Goal: Information Seeking & Learning: Check status

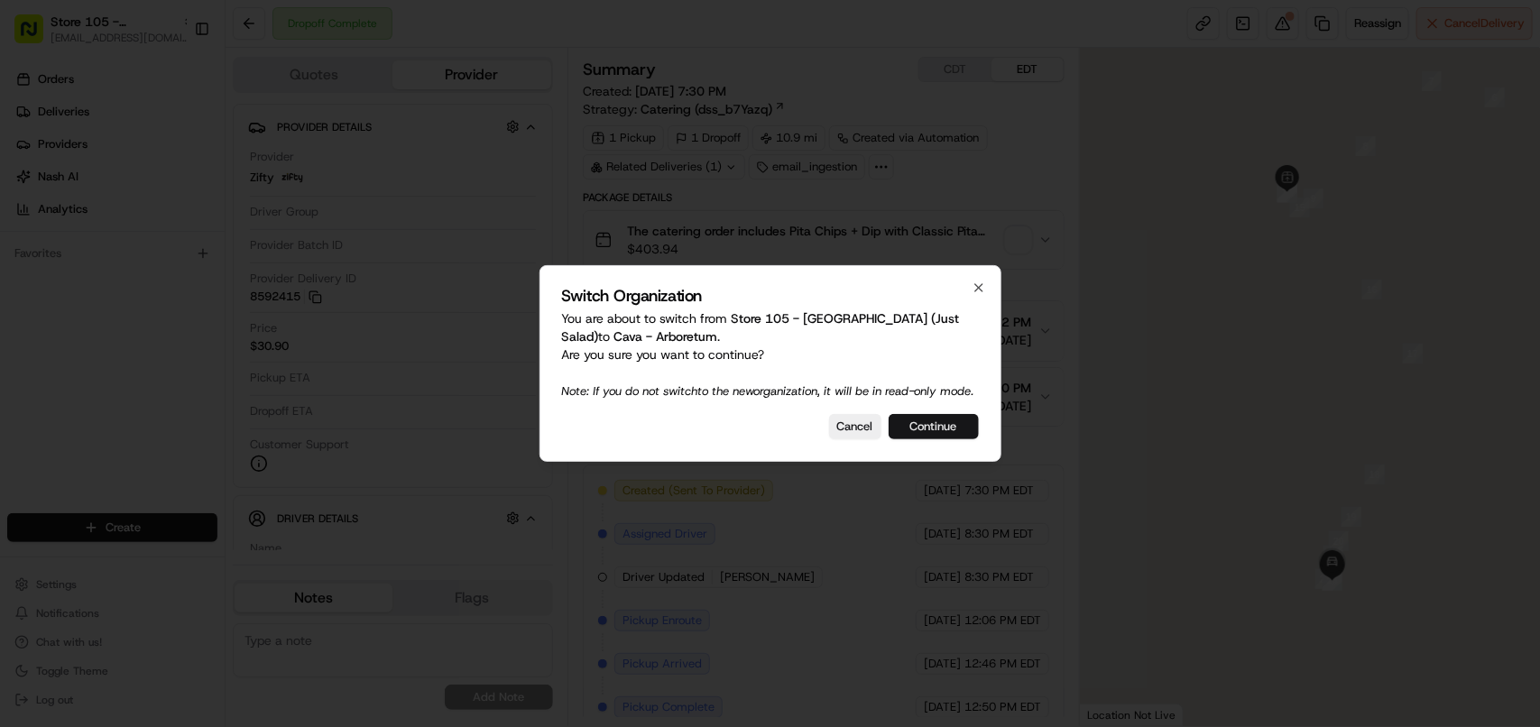
click at [951, 438] on button "Continue" at bounding box center [933, 426] width 90 height 25
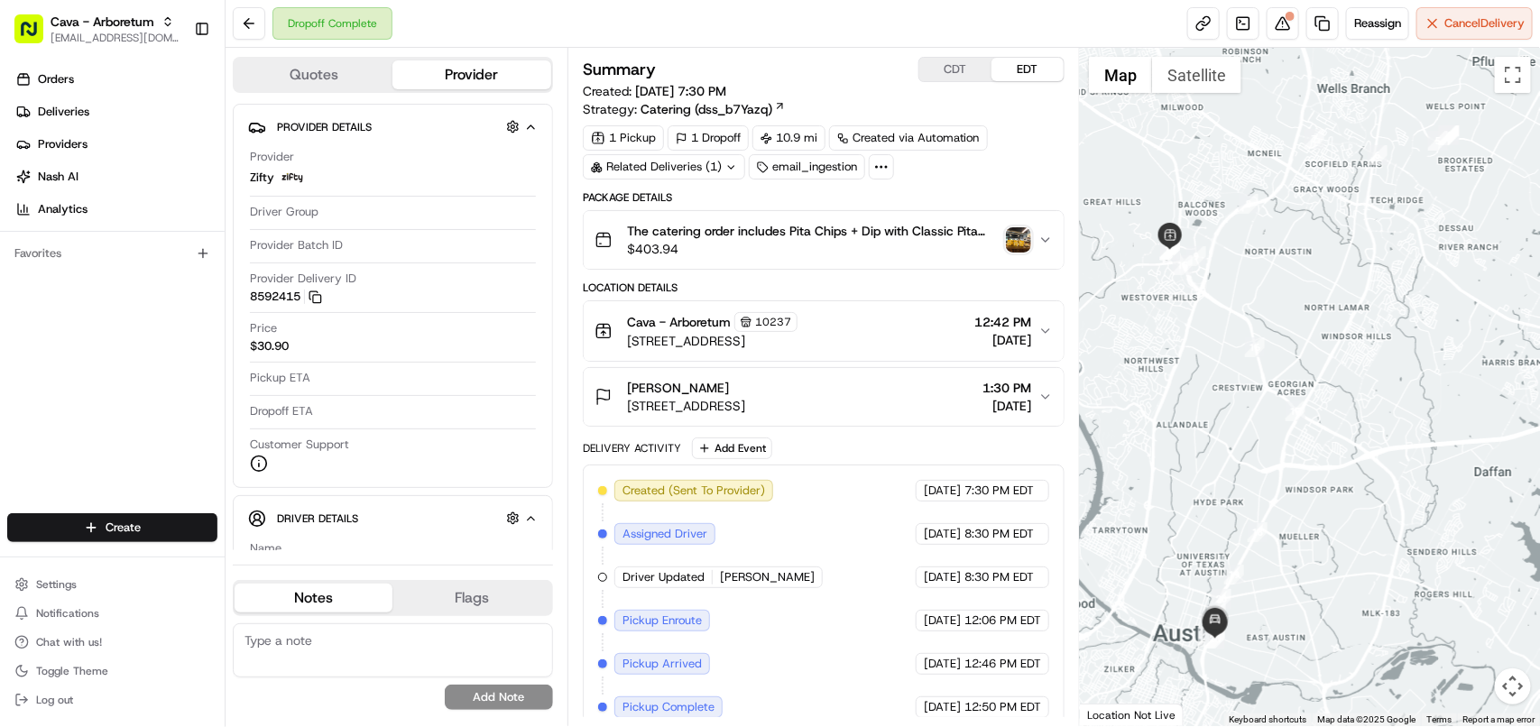
click at [708, 167] on div "Related Deliveries (1)" at bounding box center [664, 166] width 162 height 25
click at [722, 210] on span "ord_mDyBnH4zt8SvzDjjRGnrB4" at bounding box center [680, 209] width 171 height 16
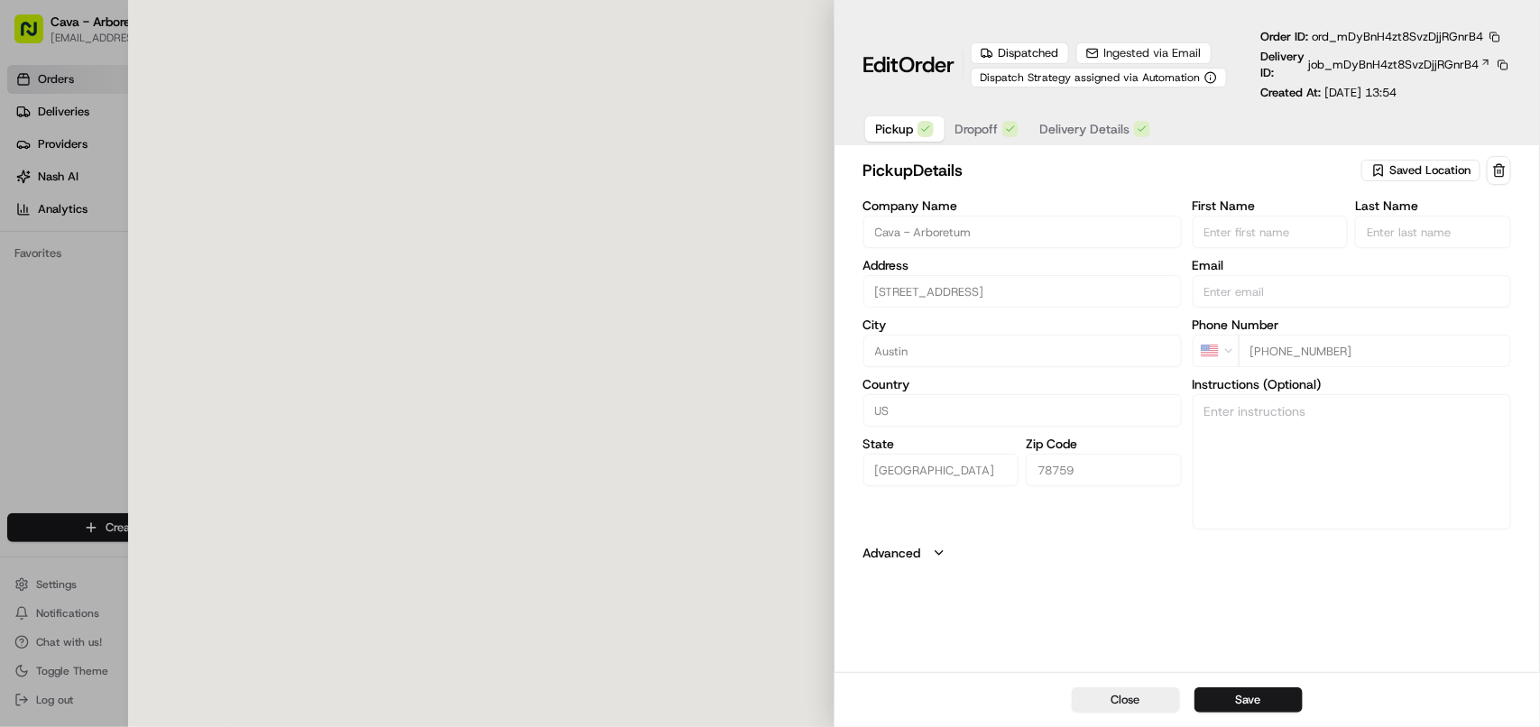
type input "[STREET_ADDRESS]"
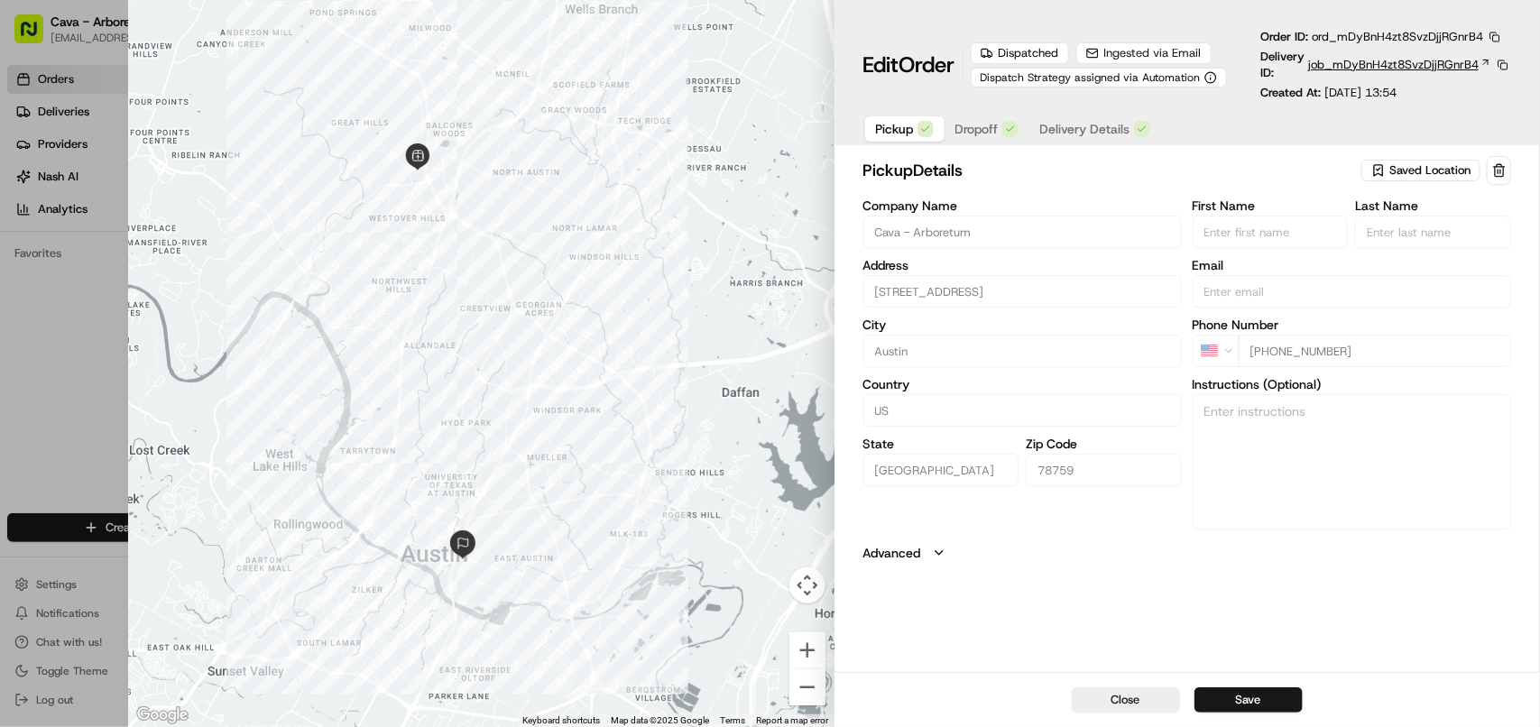
click at [1328, 69] on span "job_mDyBnH4zt8SvzDjjRGnrB4" at bounding box center [1393, 65] width 170 height 16
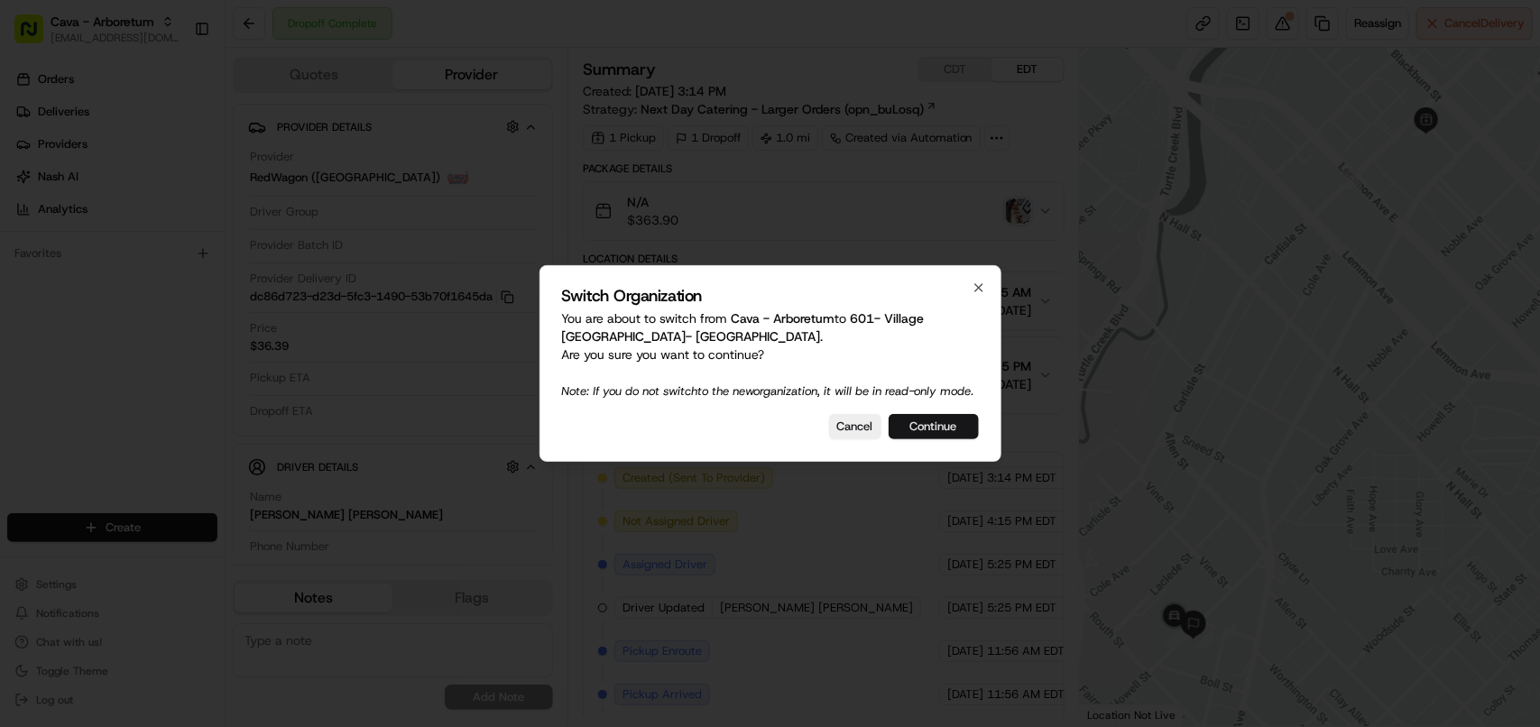
click at [953, 437] on button "Continue" at bounding box center [933, 426] width 90 height 25
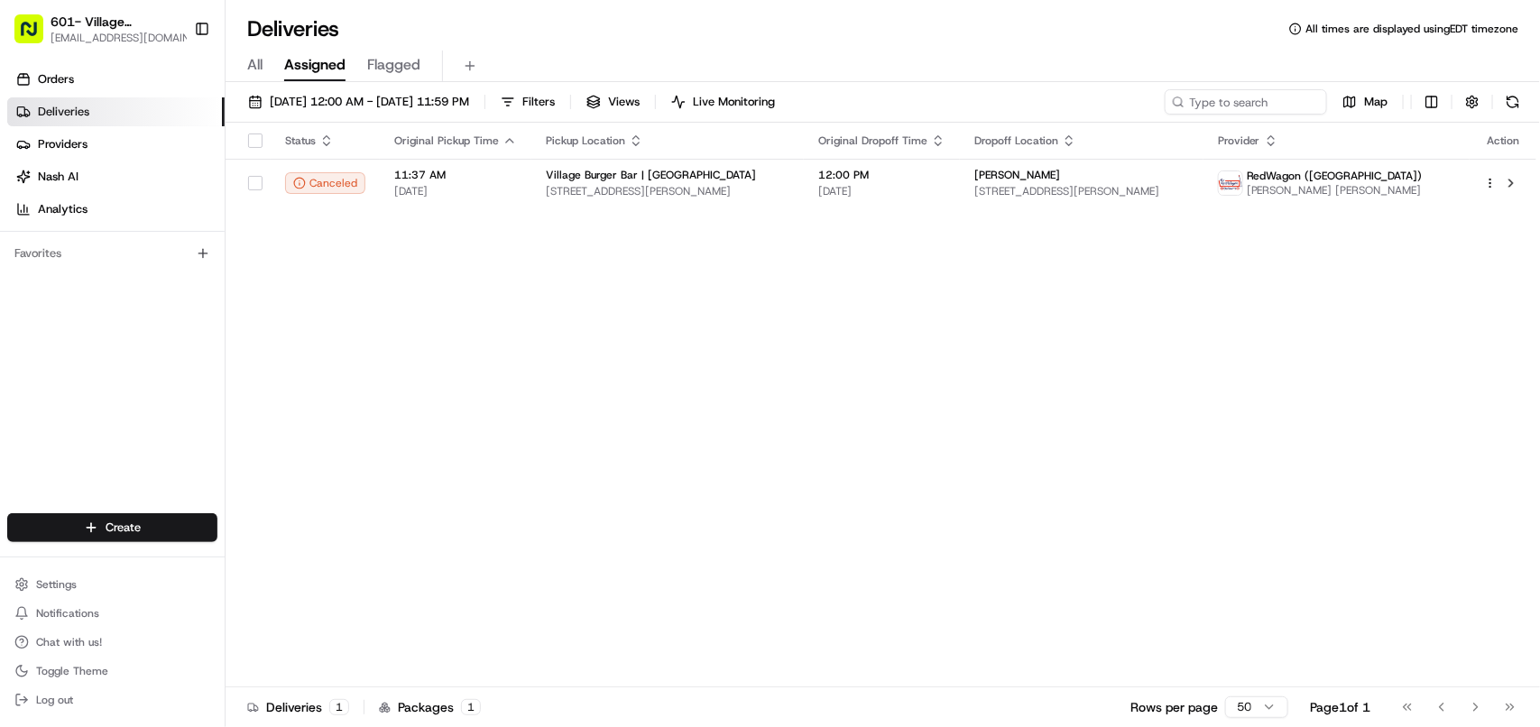
click at [3, 11] on div "601- Village [GEOGRAPHIC_DATA]- [GEOGRAPHIC_DATA] [EMAIL_ADDRESS][DOMAIN_NAME] …" at bounding box center [112, 29] width 225 height 58
click at [108, 21] on span "601- Village [GEOGRAPHIC_DATA]- [GEOGRAPHIC_DATA]" at bounding box center [116, 22] width 131 height 18
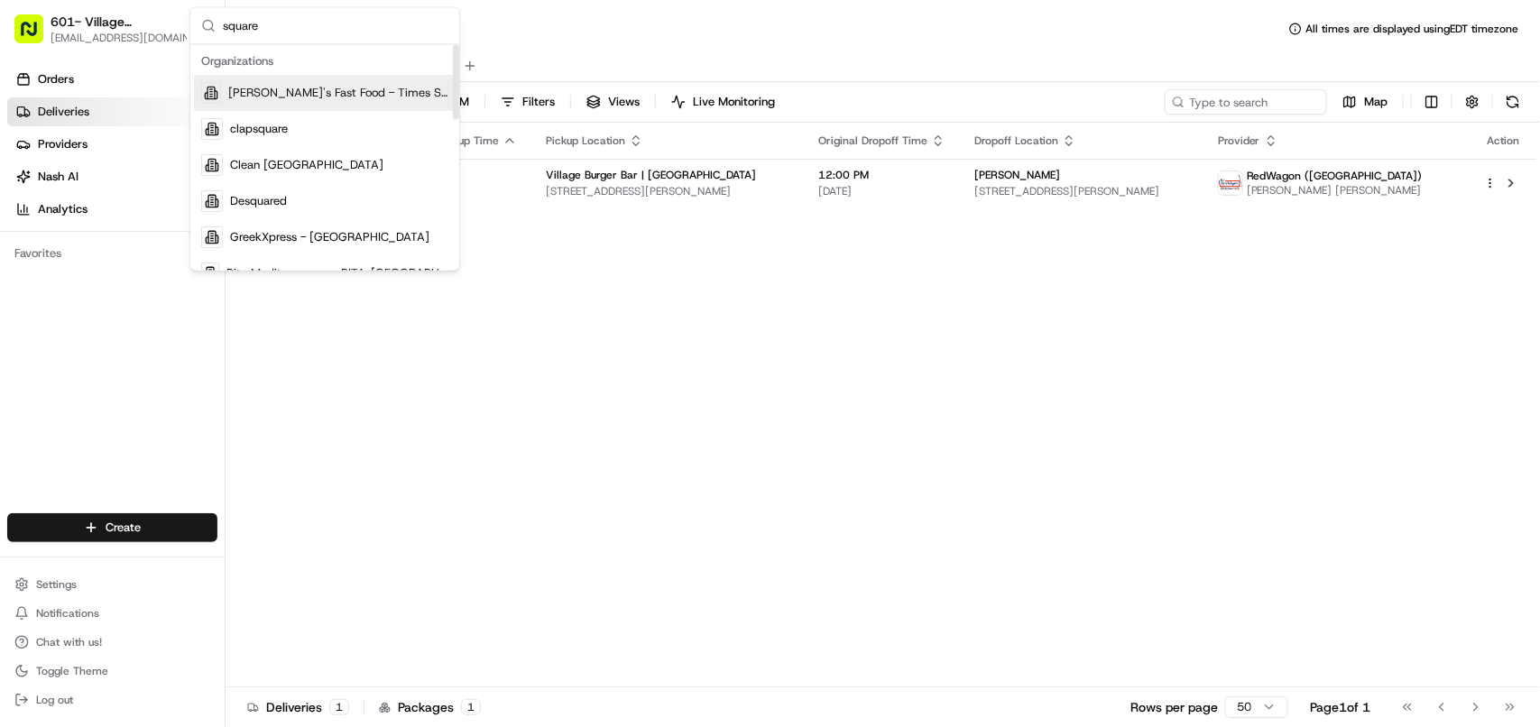
type input "square"
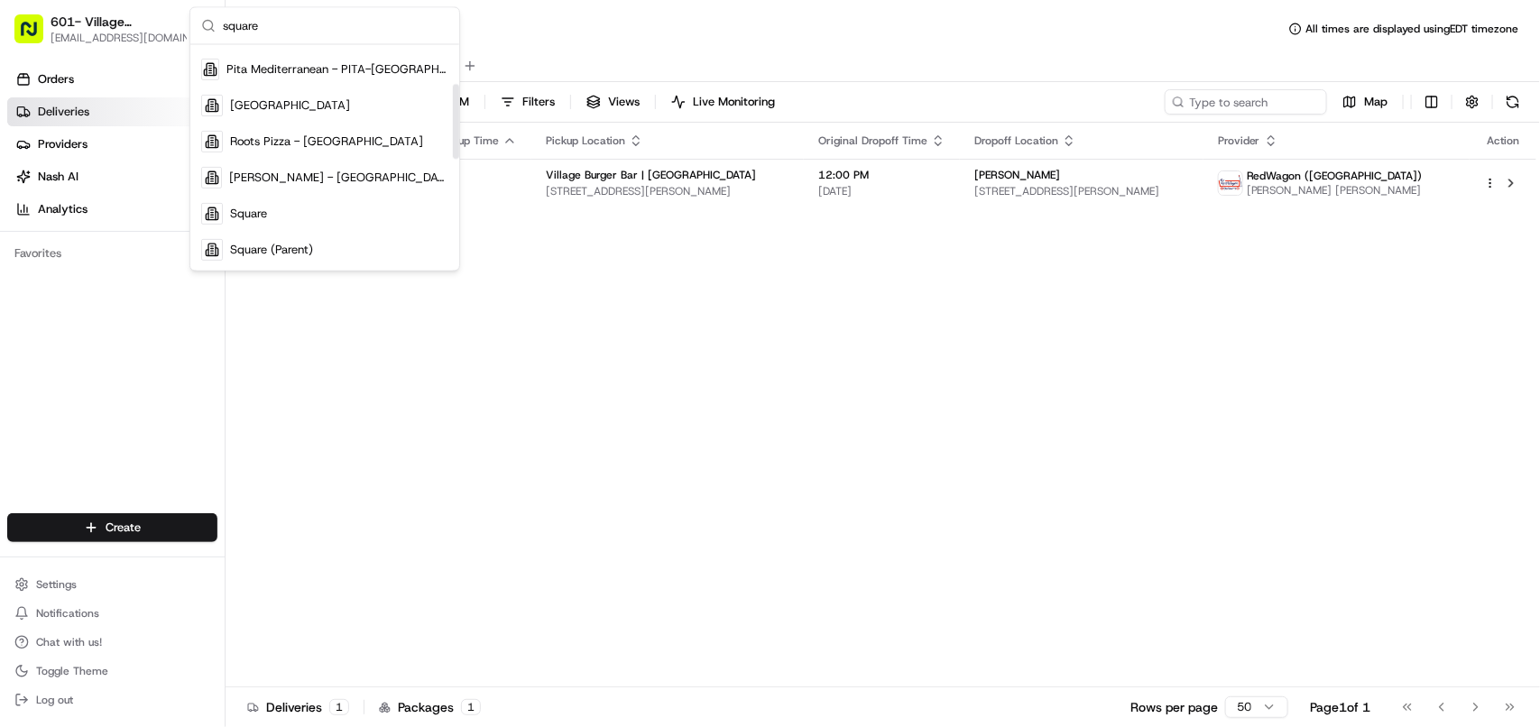
scroll to position [228, 0]
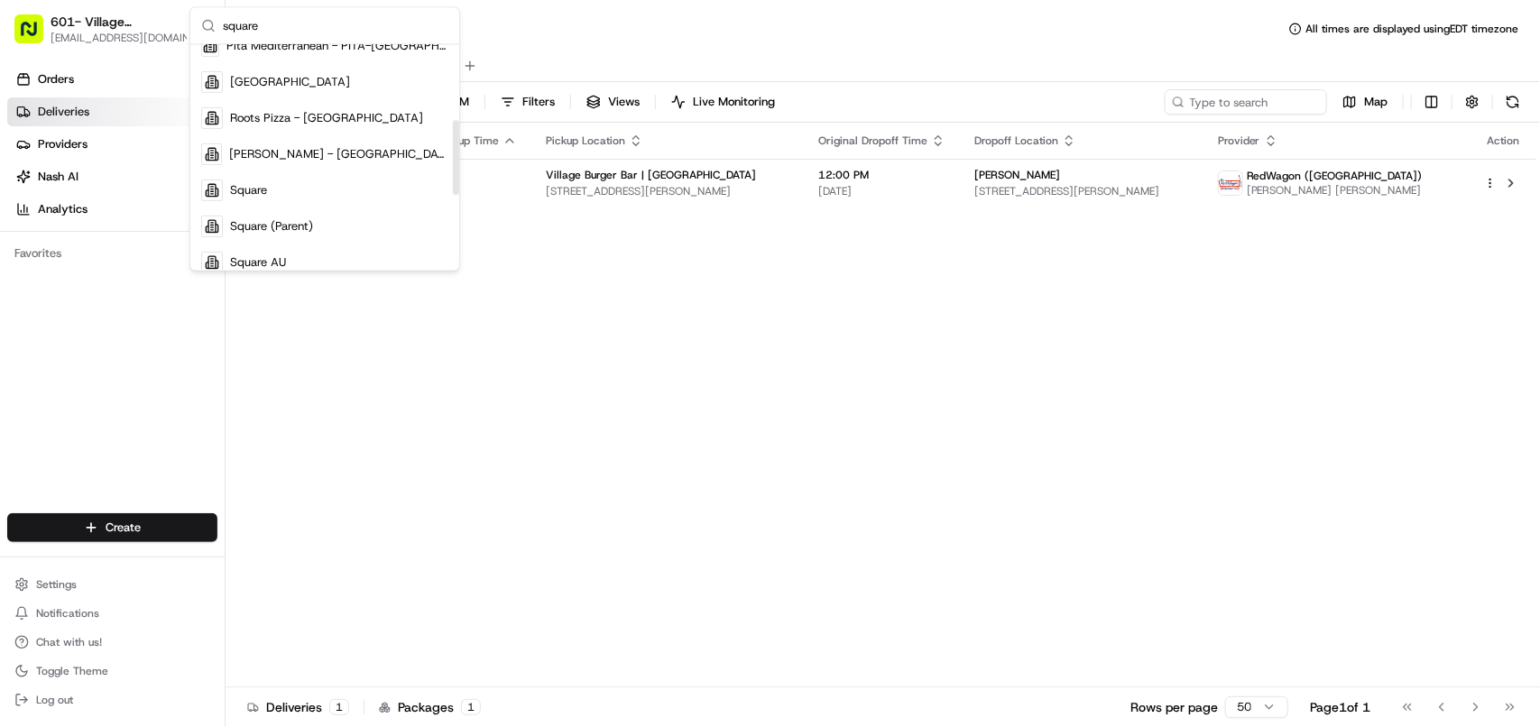
drag, startPoint x: 453, startPoint y: 73, endPoint x: 449, endPoint y: 149, distance: 75.8
click at [453, 149] on div "Suggestions" at bounding box center [456, 157] width 6 height 75
click at [372, 194] on div "Square" at bounding box center [325, 190] width 262 height 36
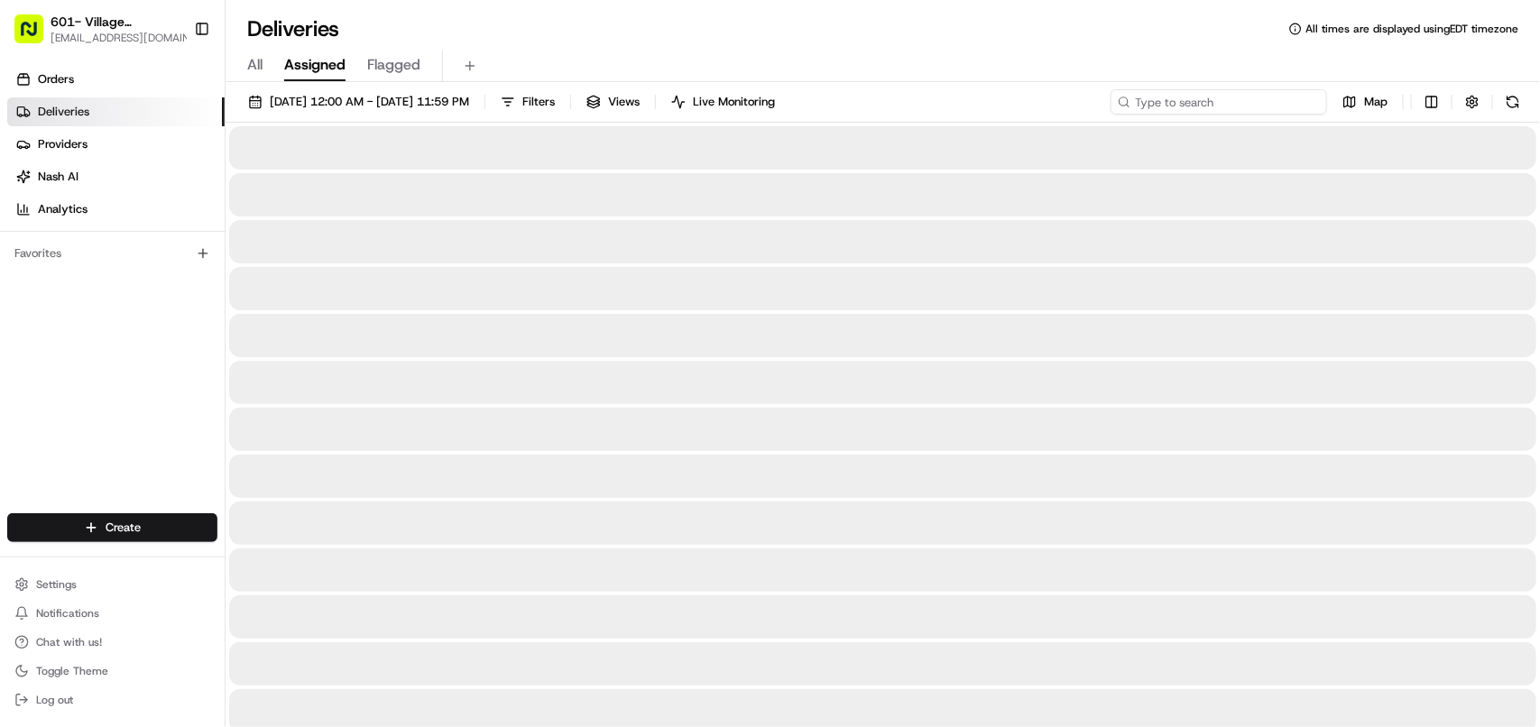
click at [1277, 105] on input at bounding box center [1218, 101] width 216 height 25
click at [1282, 106] on input at bounding box center [1218, 101] width 216 height 25
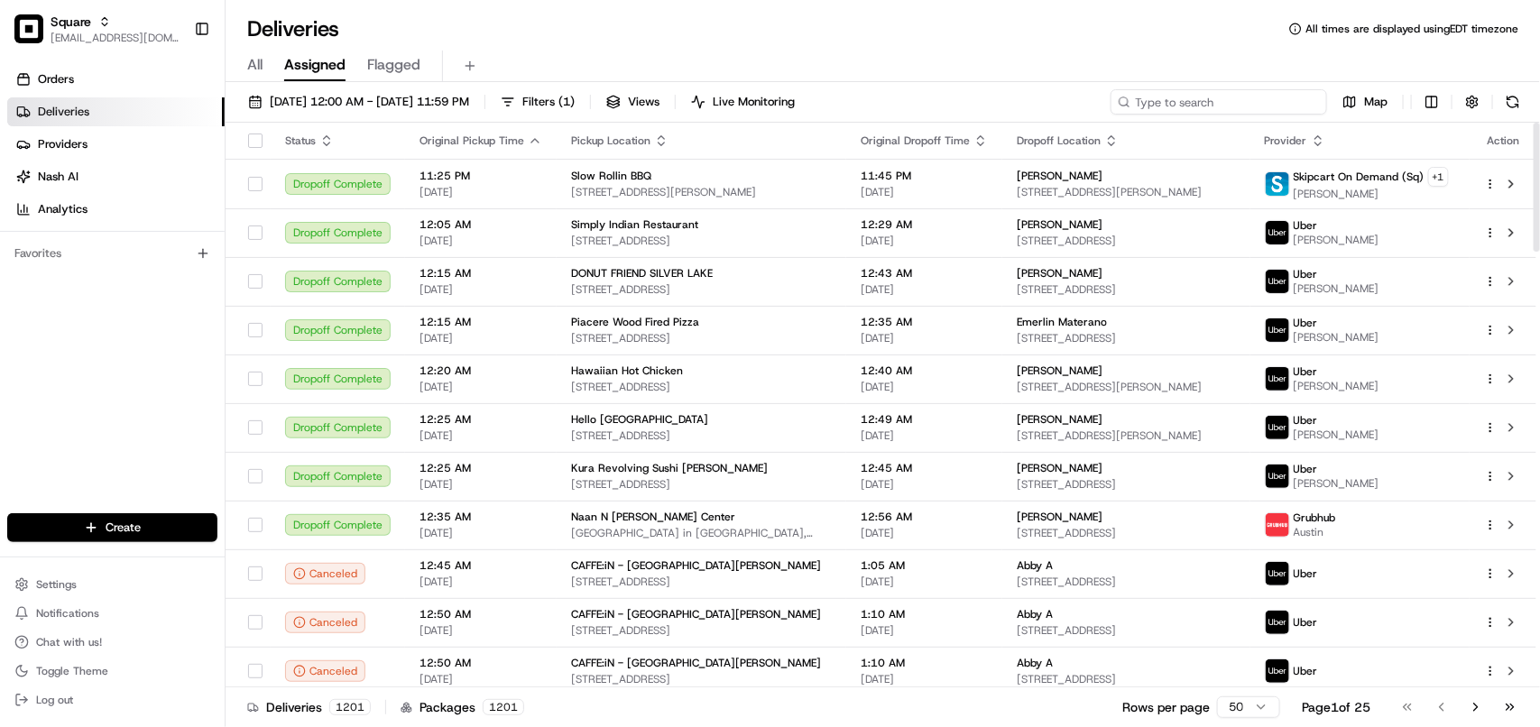
click at [1213, 106] on input at bounding box center [1218, 101] width 216 height 25
click at [1178, 93] on input at bounding box center [1218, 101] width 216 height 25
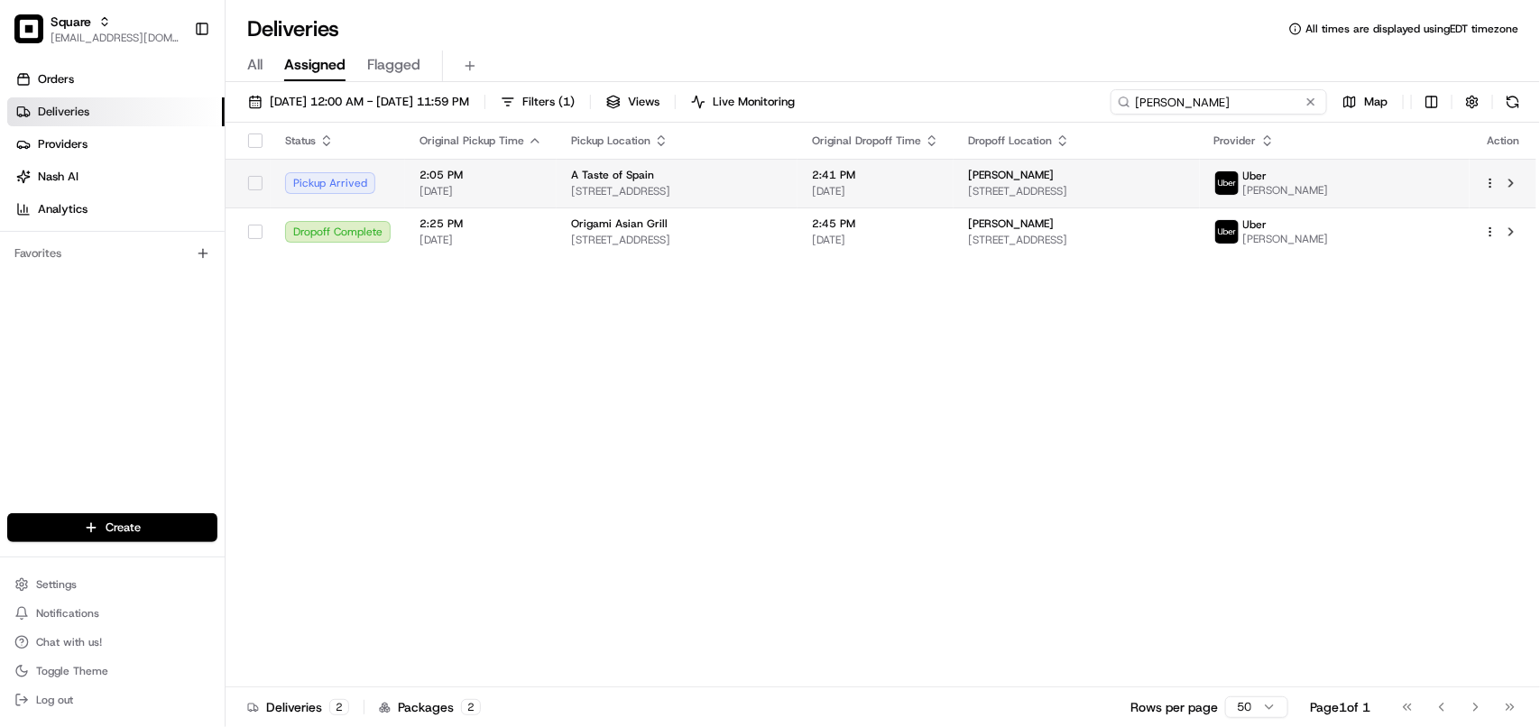
type input "Toni"
click at [1143, 179] on div "[PERSON_NAME]" at bounding box center [1076, 175] width 217 height 14
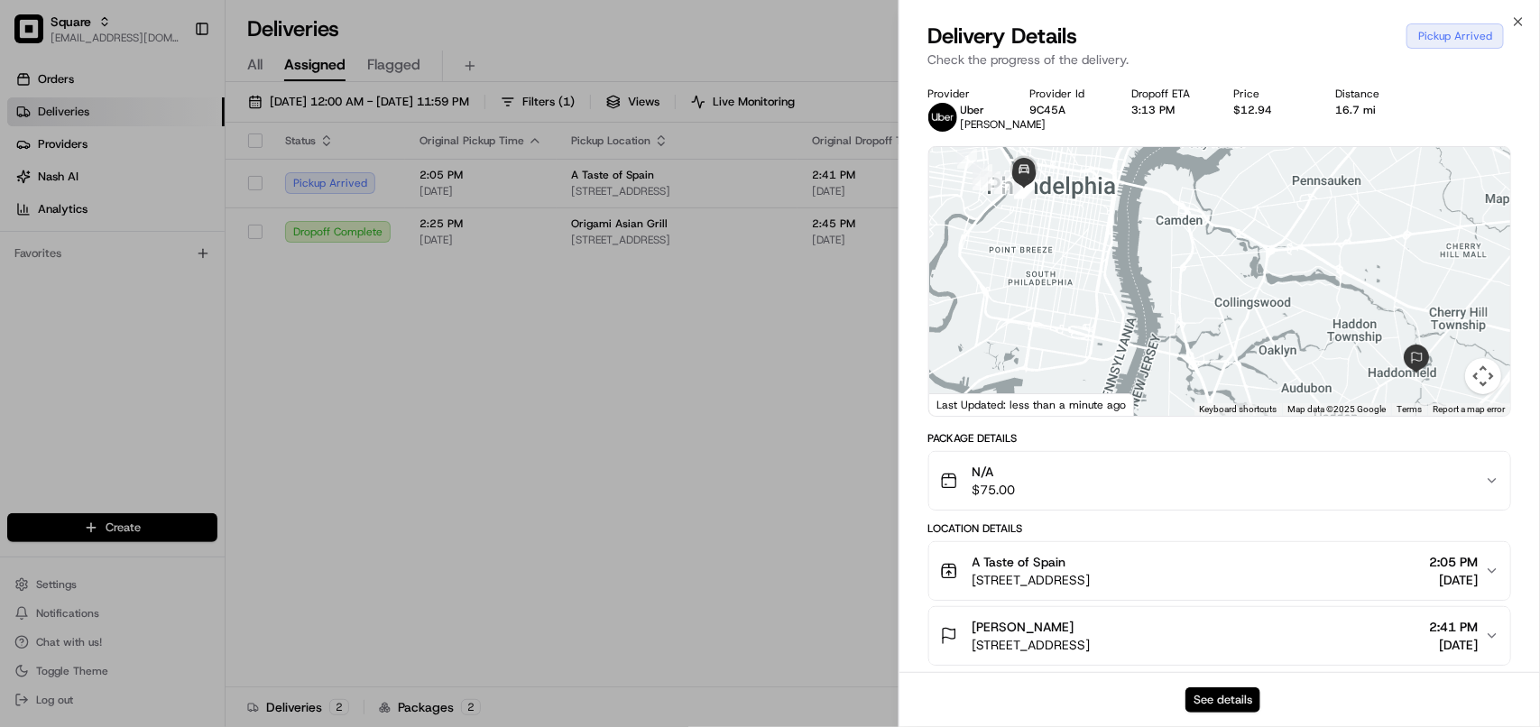
click at [1242, 691] on button "See details" at bounding box center [1222, 699] width 75 height 25
click at [1246, 699] on button "See details" at bounding box center [1222, 699] width 75 height 25
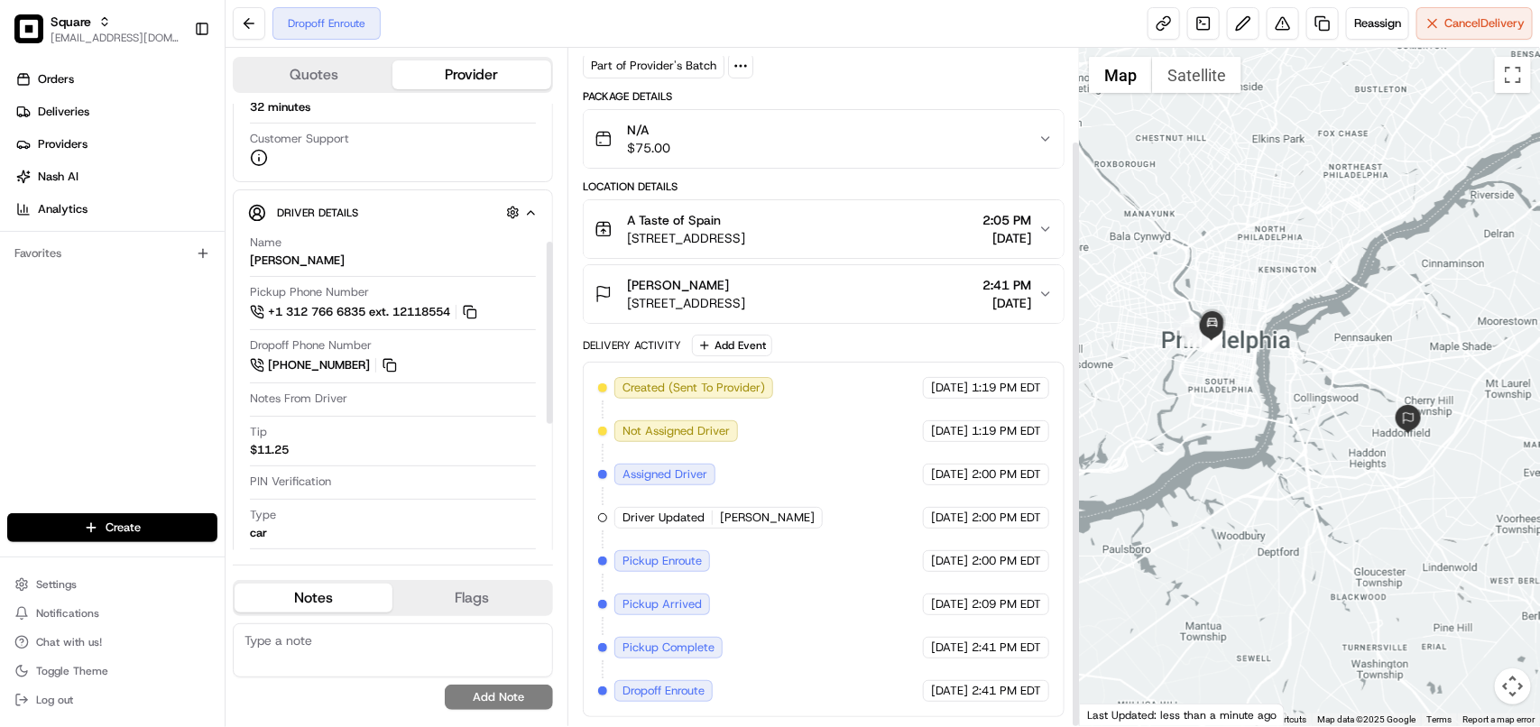
scroll to position [106, 0]
click at [249, 29] on button at bounding box center [249, 23] width 32 height 32
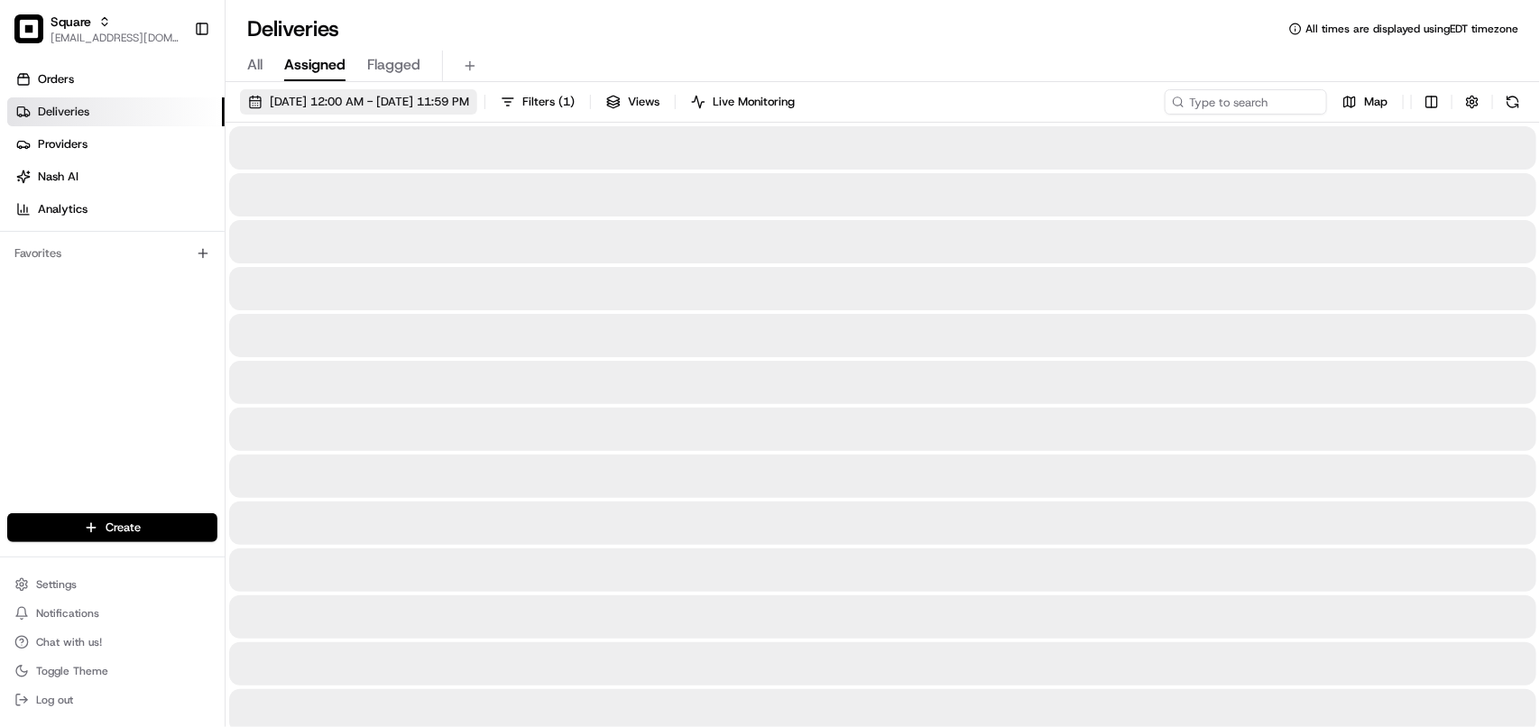
click at [457, 111] on button "08/21/2025 12:00 AM - 08/21/2025 11:59 PM" at bounding box center [358, 101] width 237 height 25
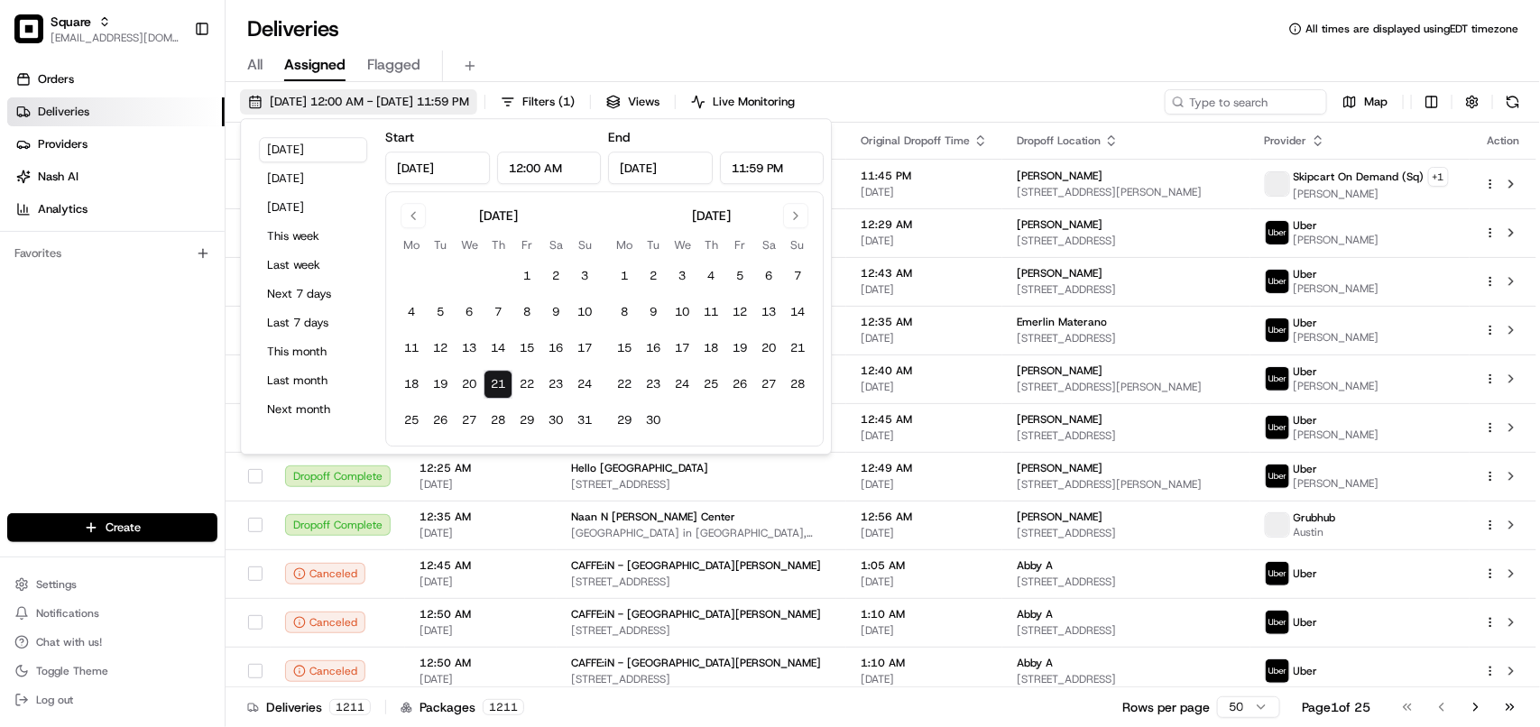
type input "Aug 21, 2025"
type input "12:00 AM"
type input "Aug 21, 2025"
type input "11:59 PM"
click at [1255, 101] on input at bounding box center [1218, 101] width 216 height 25
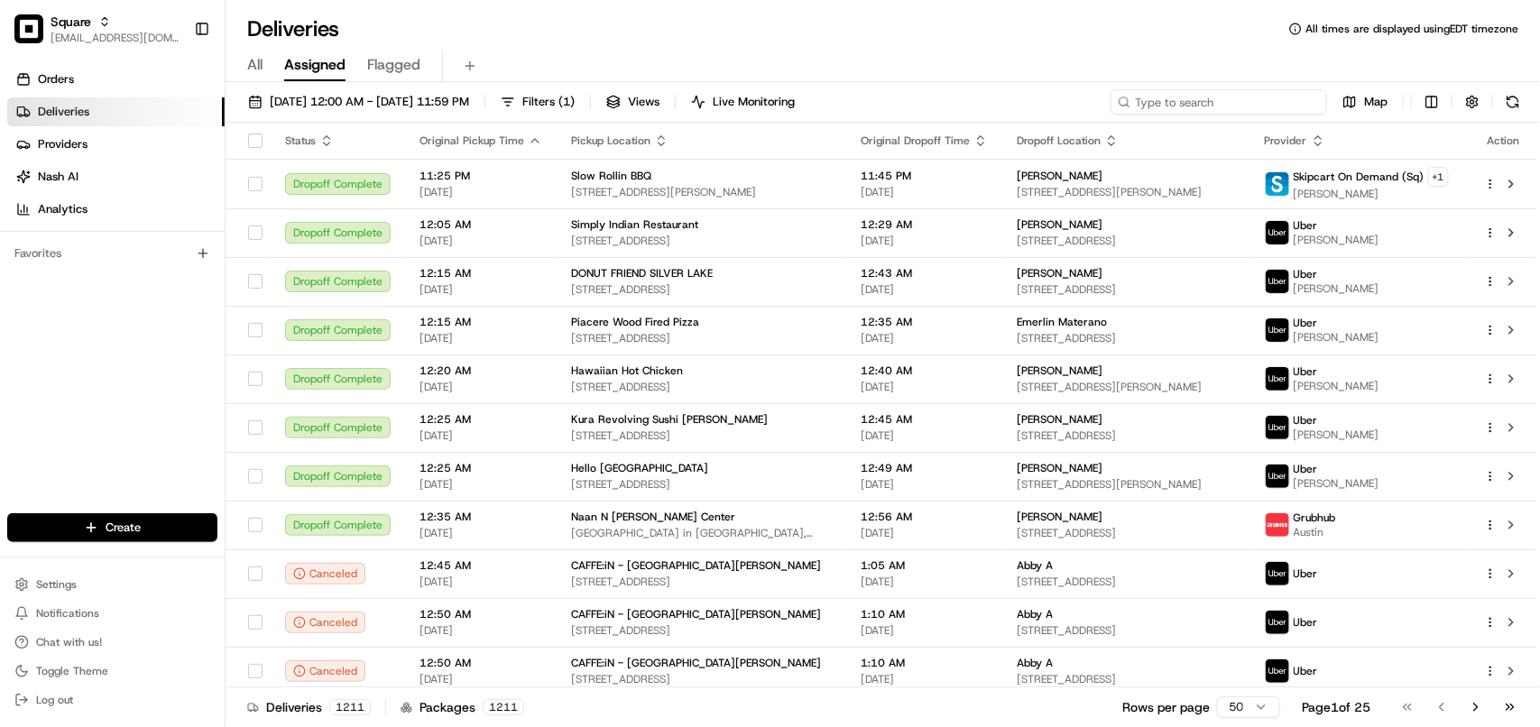
click at [1234, 106] on input at bounding box center [1218, 101] width 216 height 25
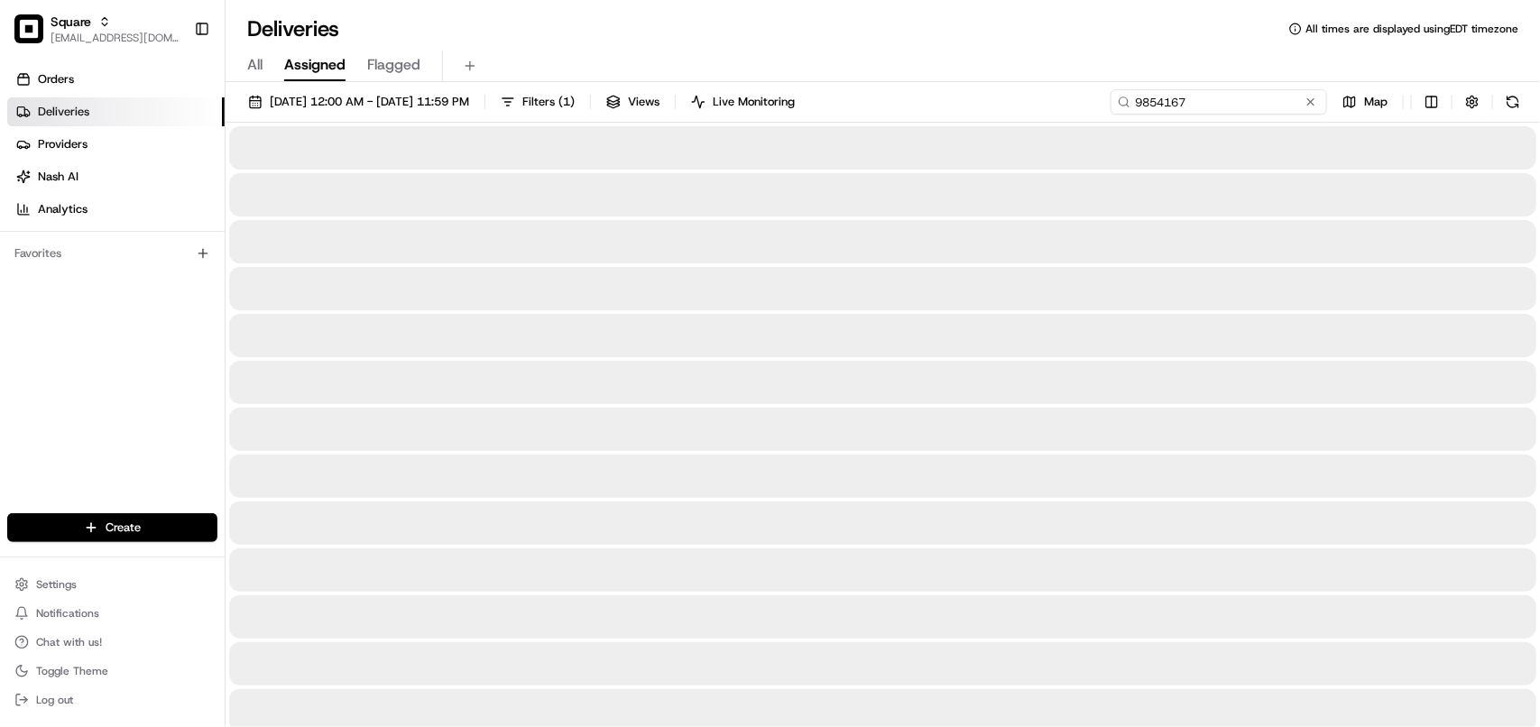
drag, startPoint x: 1228, startPoint y: 106, endPoint x: 997, endPoint y: 87, distance: 231.7
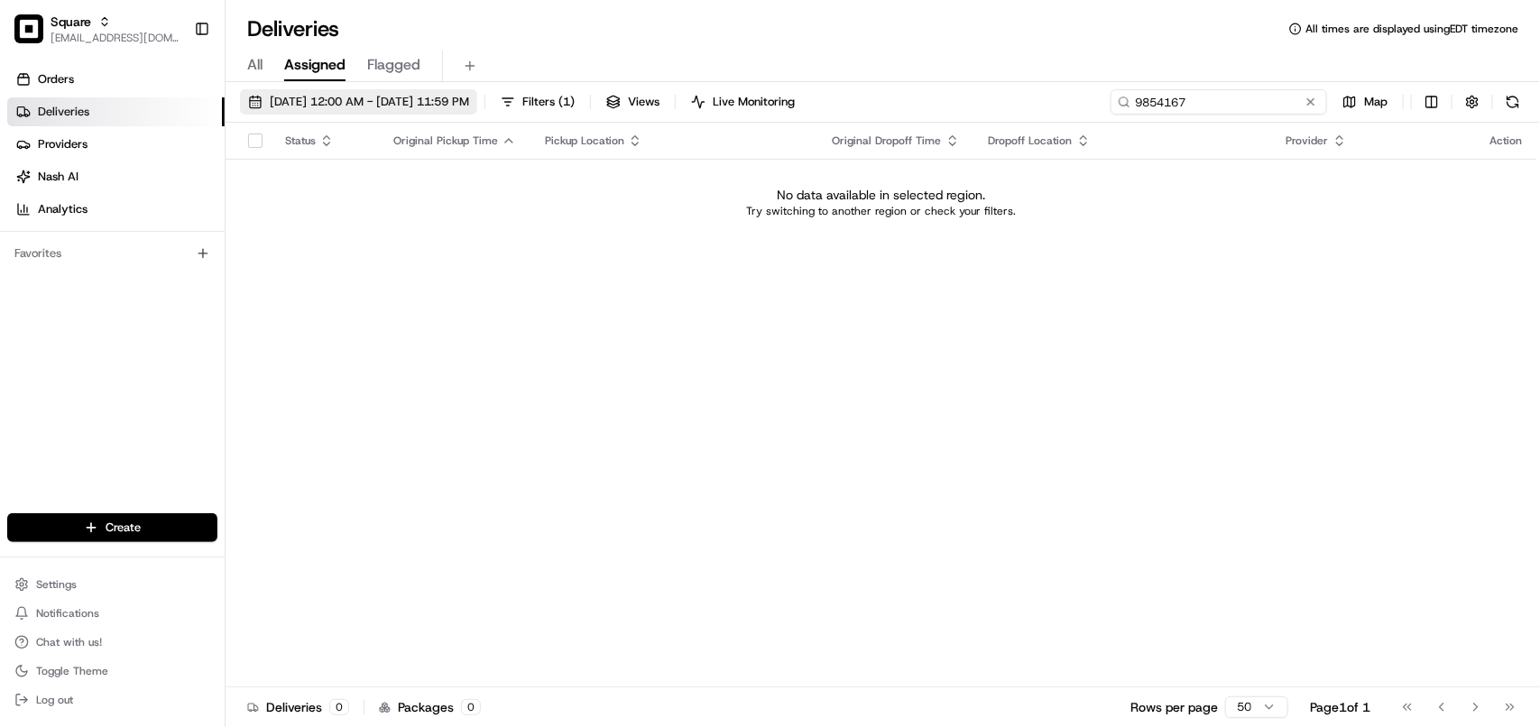
type input "9854167"
click at [436, 99] on span "08/21/2025 12:00 AM - 08/21/2025 11:59 PM" at bounding box center [369, 102] width 199 height 16
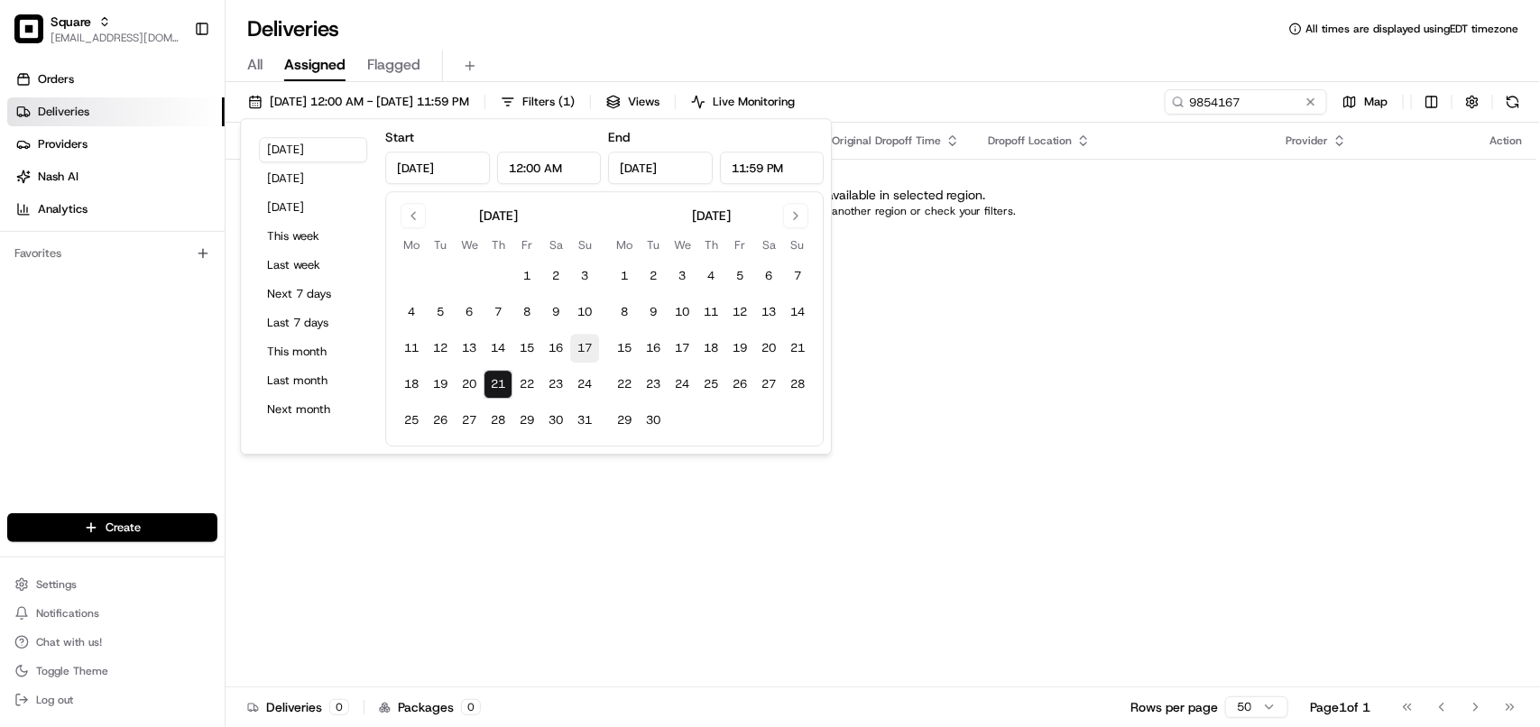
click at [586, 341] on button "17" at bounding box center [584, 348] width 29 height 29
type input "Aug 17, 2025"
click at [494, 317] on button "7" at bounding box center [497, 312] width 29 height 29
type input "Aug 7, 2025"
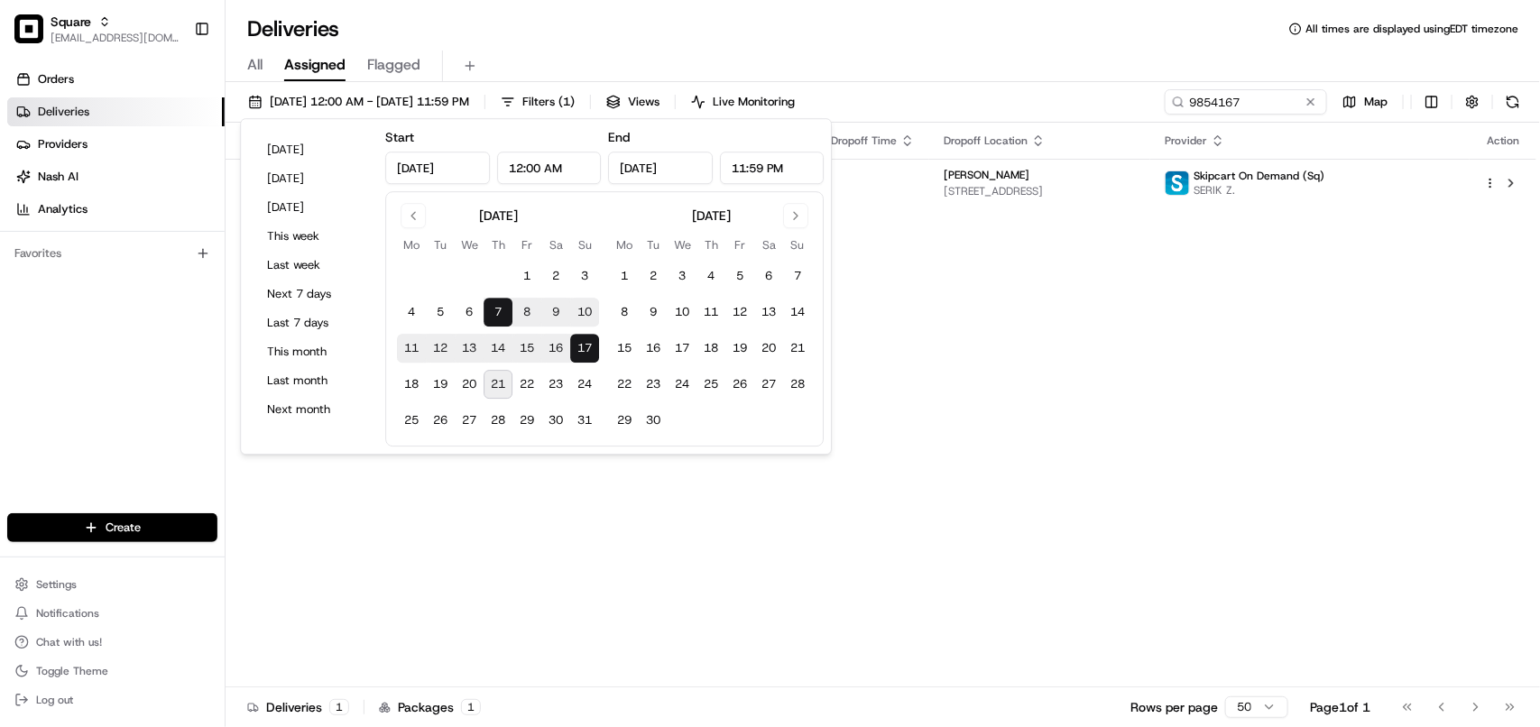
click at [1207, 299] on div "Status Original Pickup Time Pickup Location Original Dropoff Time Dropoff Locat…" at bounding box center [880, 405] width 1310 height 565
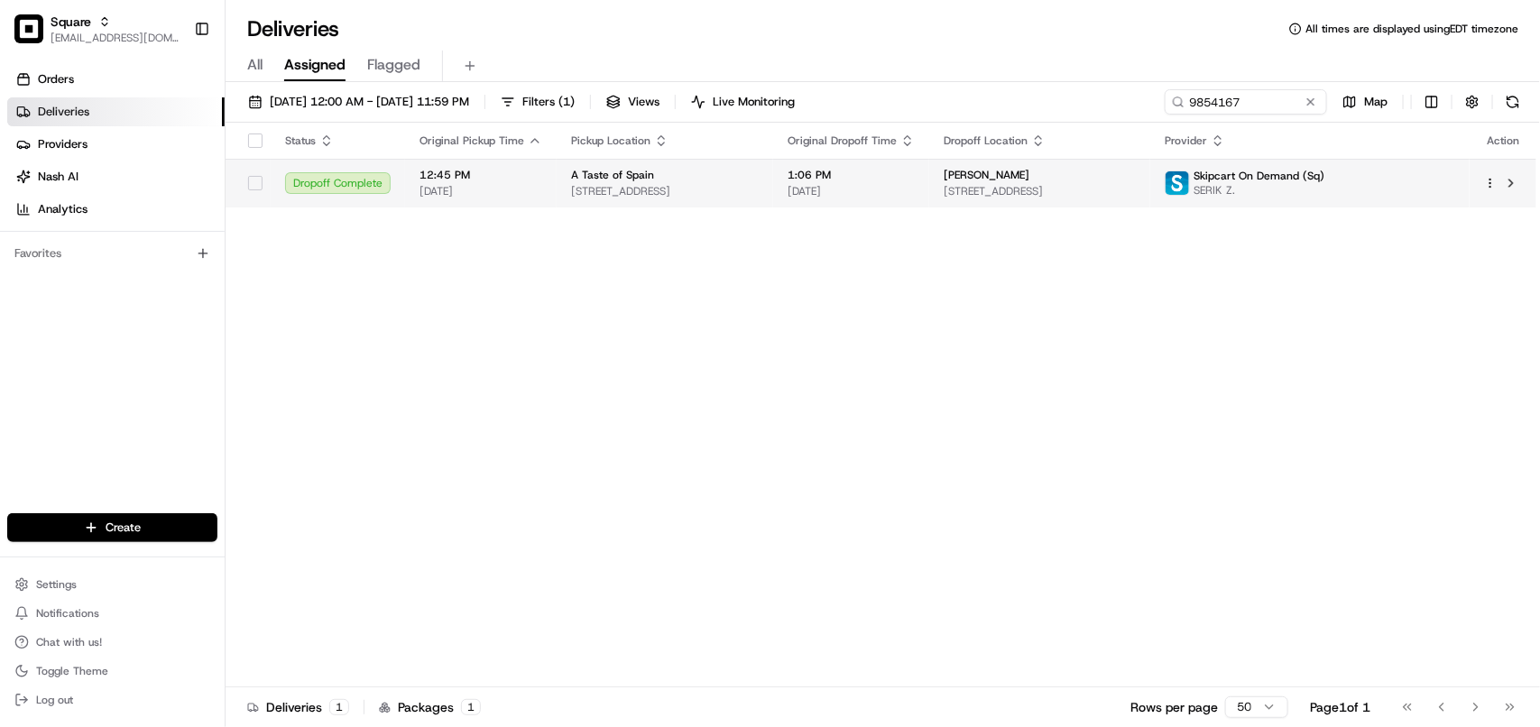
click at [1106, 178] on div "[PERSON_NAME]" at bounding box center [1039, 175] width 192 height 14
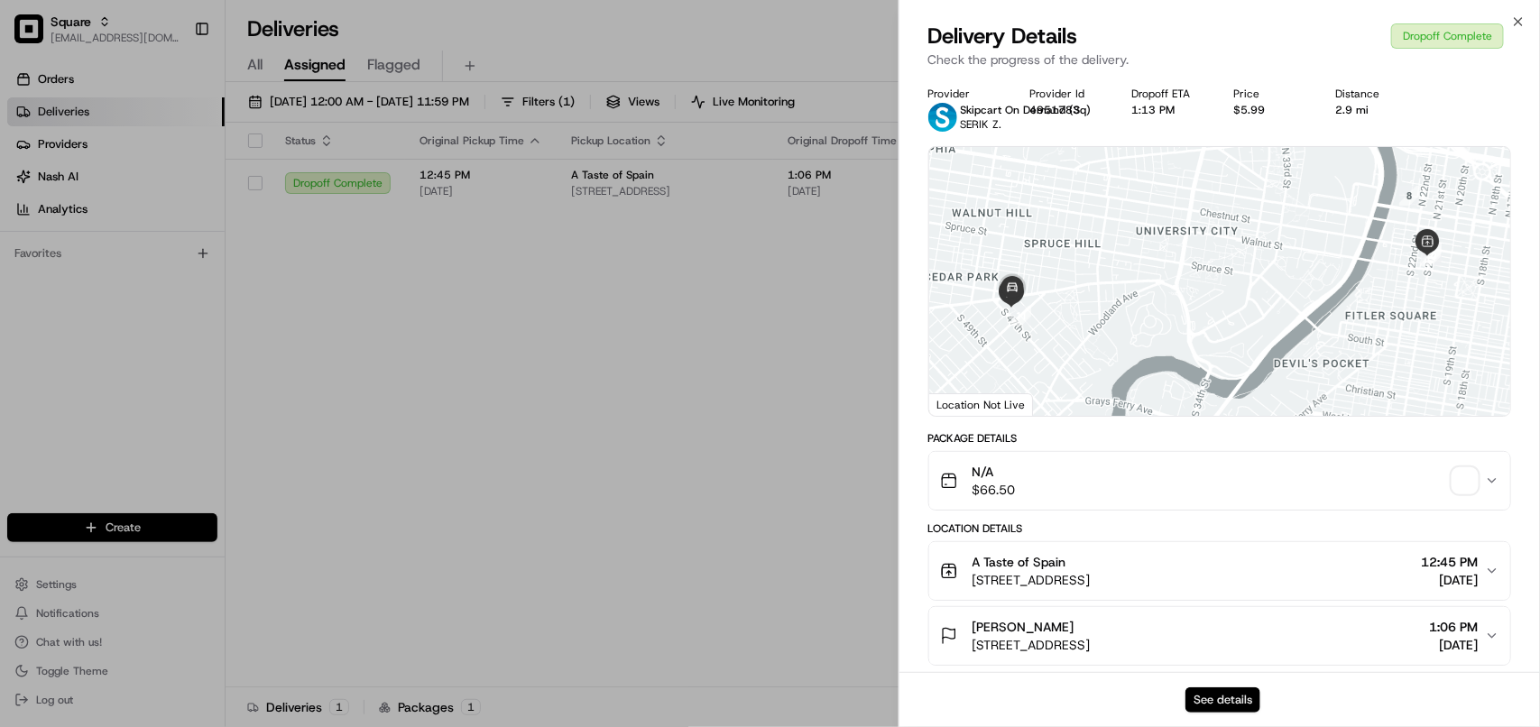
click at [1201, 699] on button "See details" at bounding box center [1222, 699] width 75 height 25
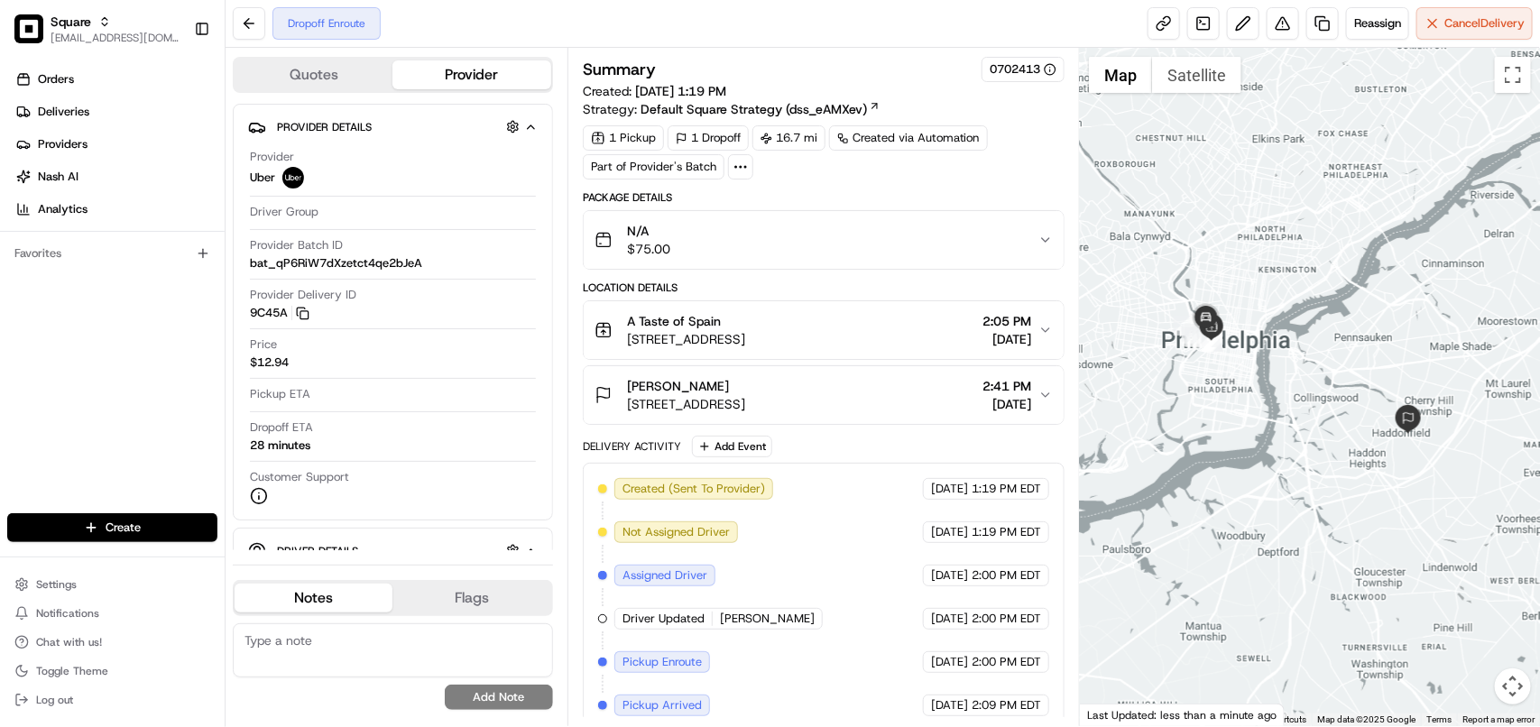
click at [473, 647] on textarea at bounding box center [393, 650] width 320 height 54
paste textarea "**Caller Information: Merchant **Reason for calling: Delivery information **Res…"
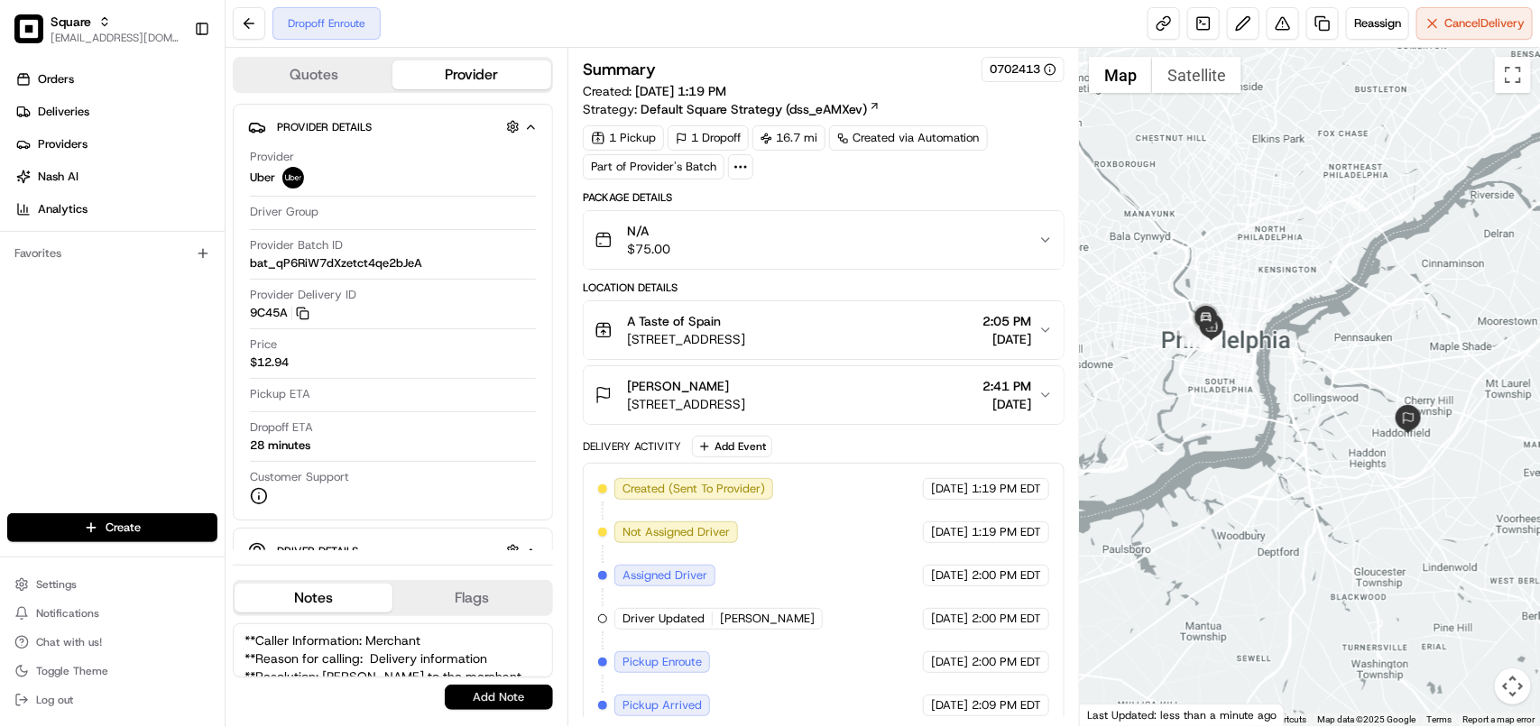
scroll to position [25, 0]
type textarea "**Caller Information: Merchant **Reason for calling: Delivery information **Res…"
click at [503, 694] on button "Add Note" at bounding box center [499, 697] width 108 height 25
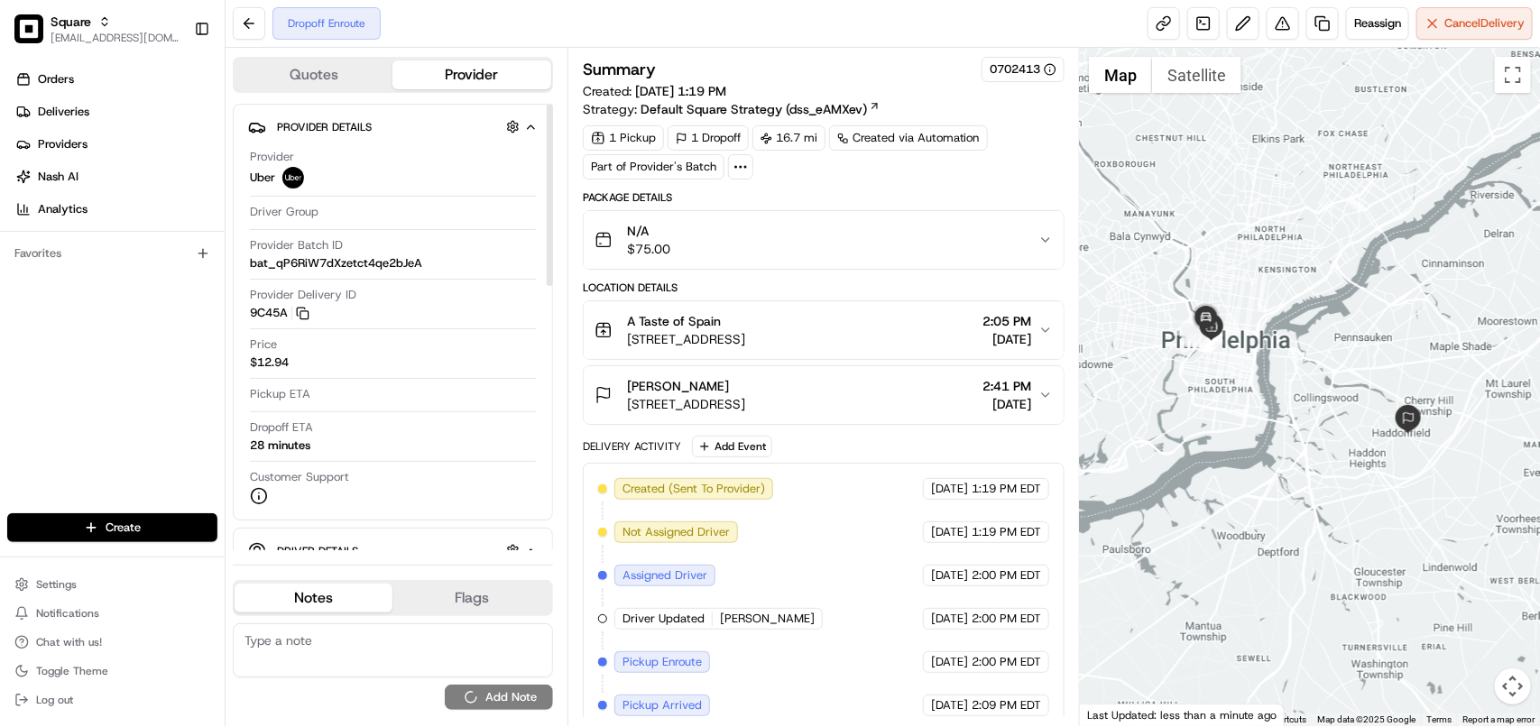
scroll to position [0, 0]
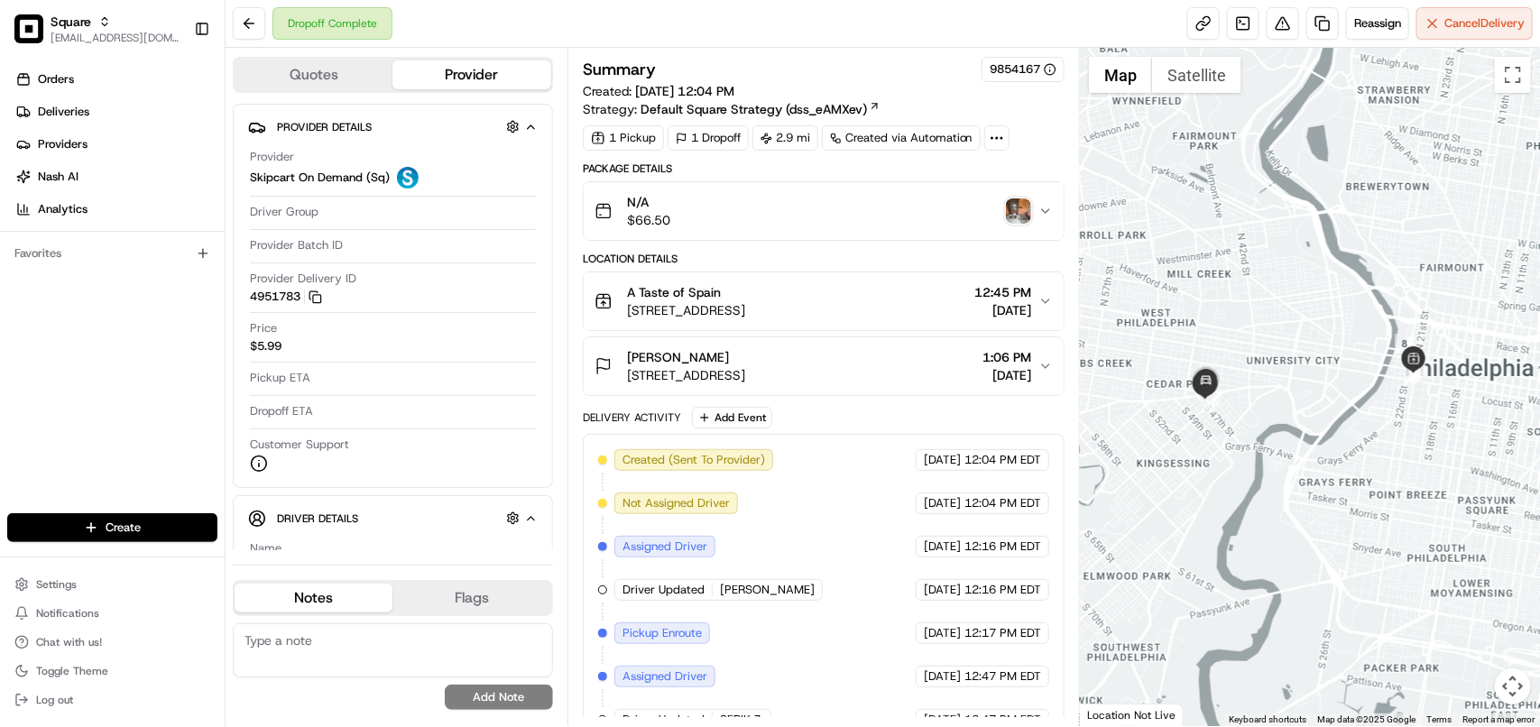
click at [1021, 207] on img "button" at bounding box center [1018, 210] width 25 height 25
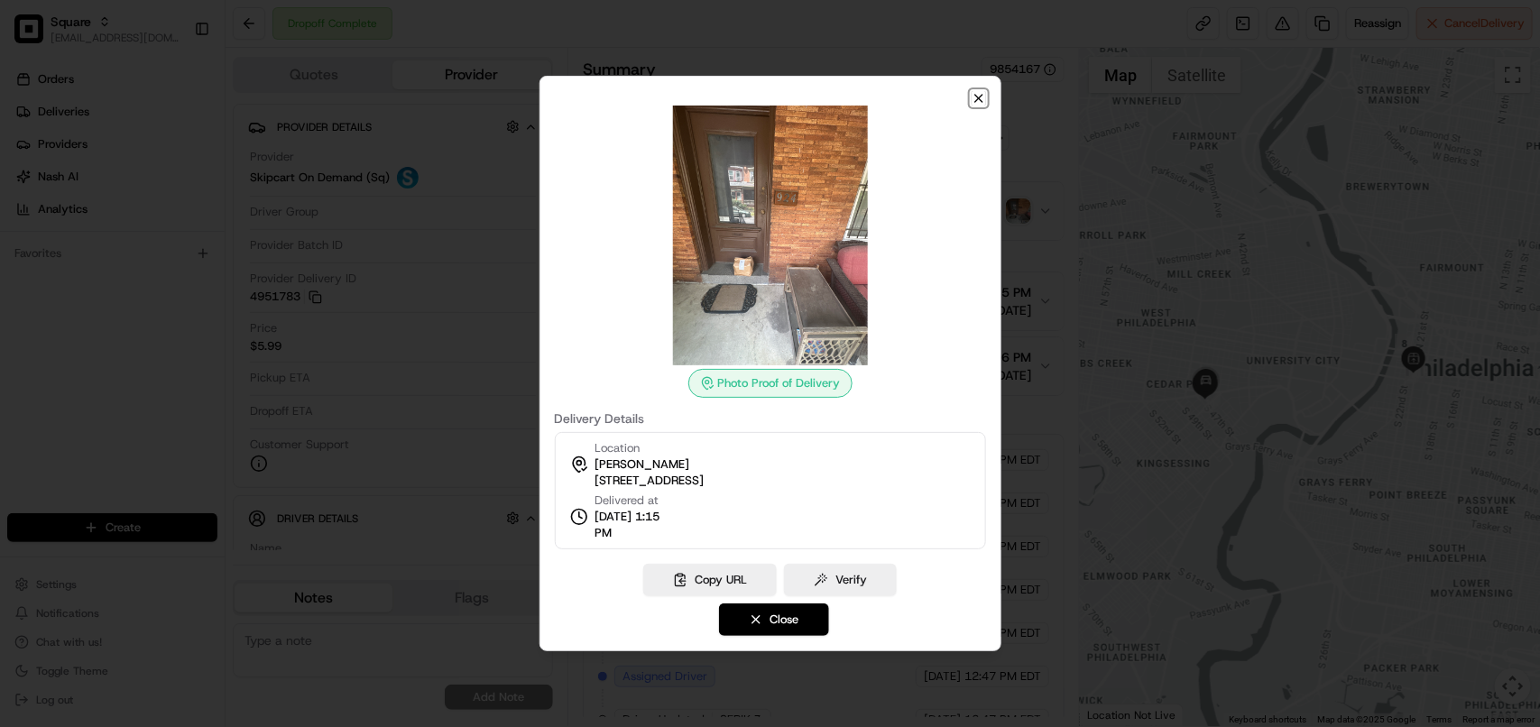
click at [975, 101] on icon "button" at bounding box center [978, 98] width 7 height 7
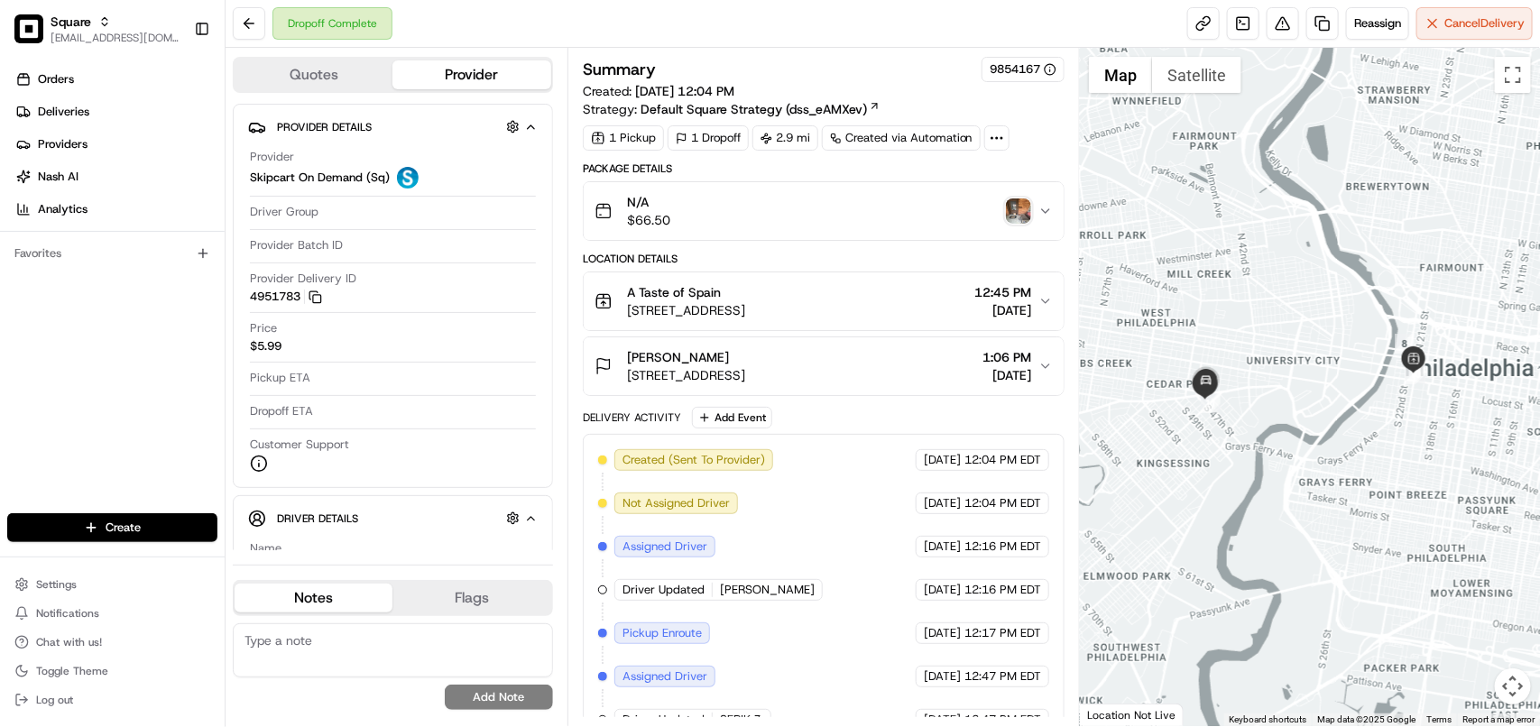
click at [1013, 215] on img "button" at bounding box center [1018, 210] width 25 height 25
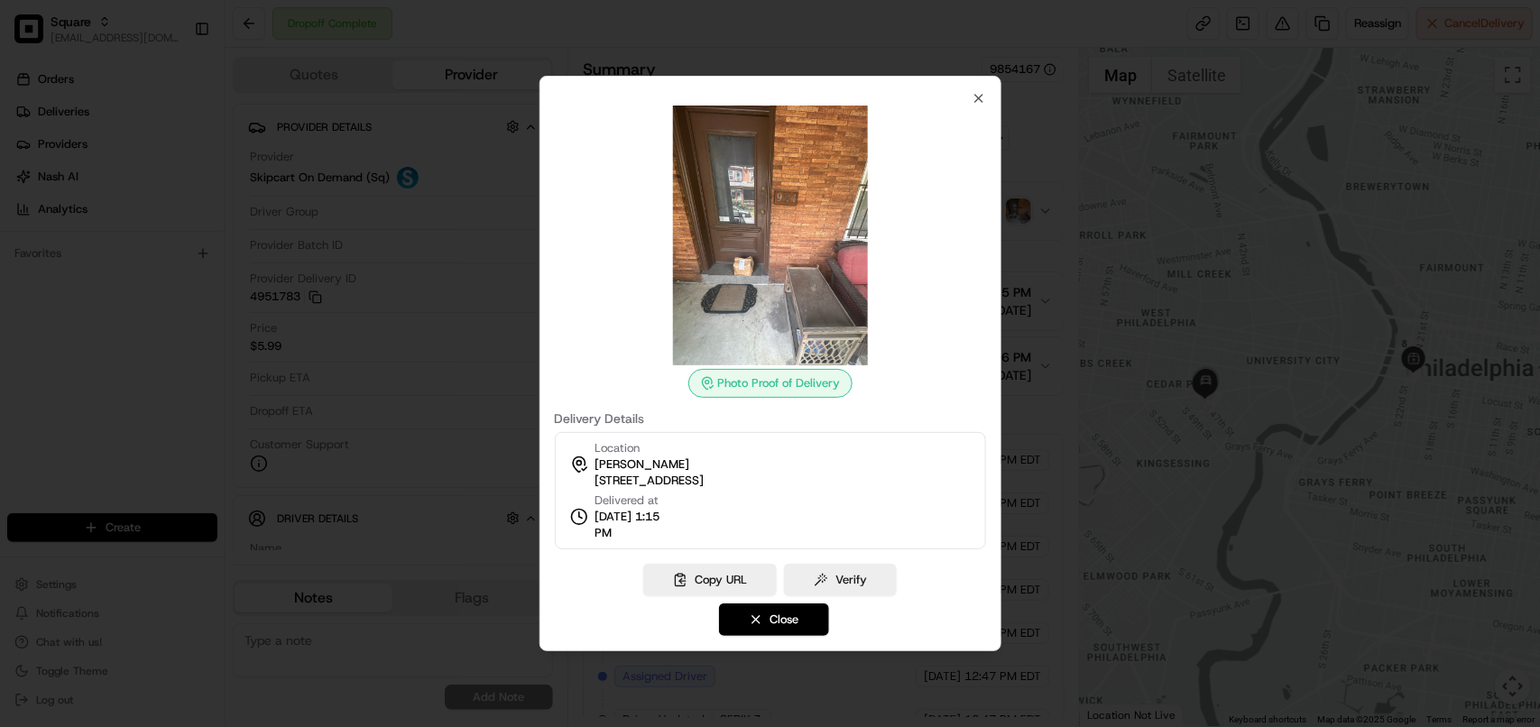
click at [453, 263] on div at bounding box center [770, 363] width 1540 height 727
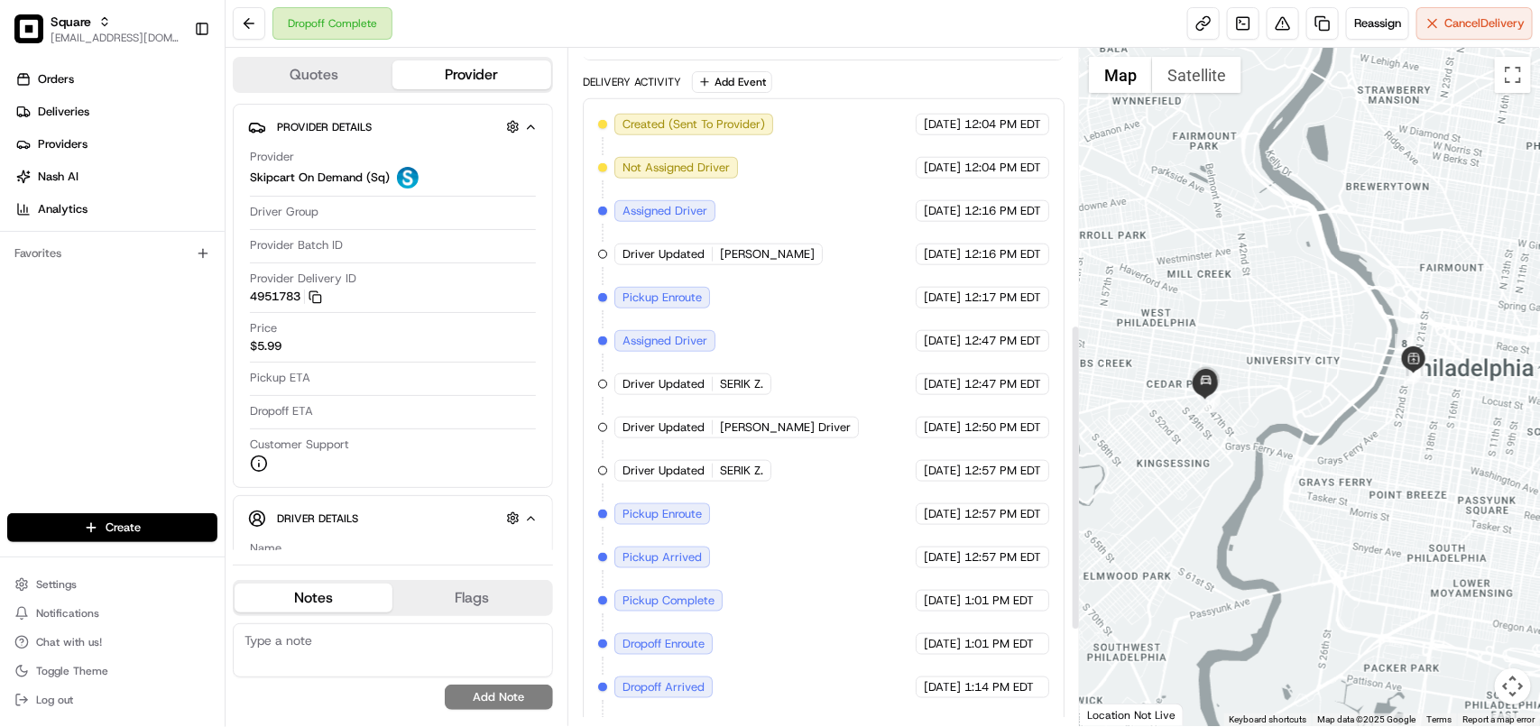
scroll to position [595, 0]
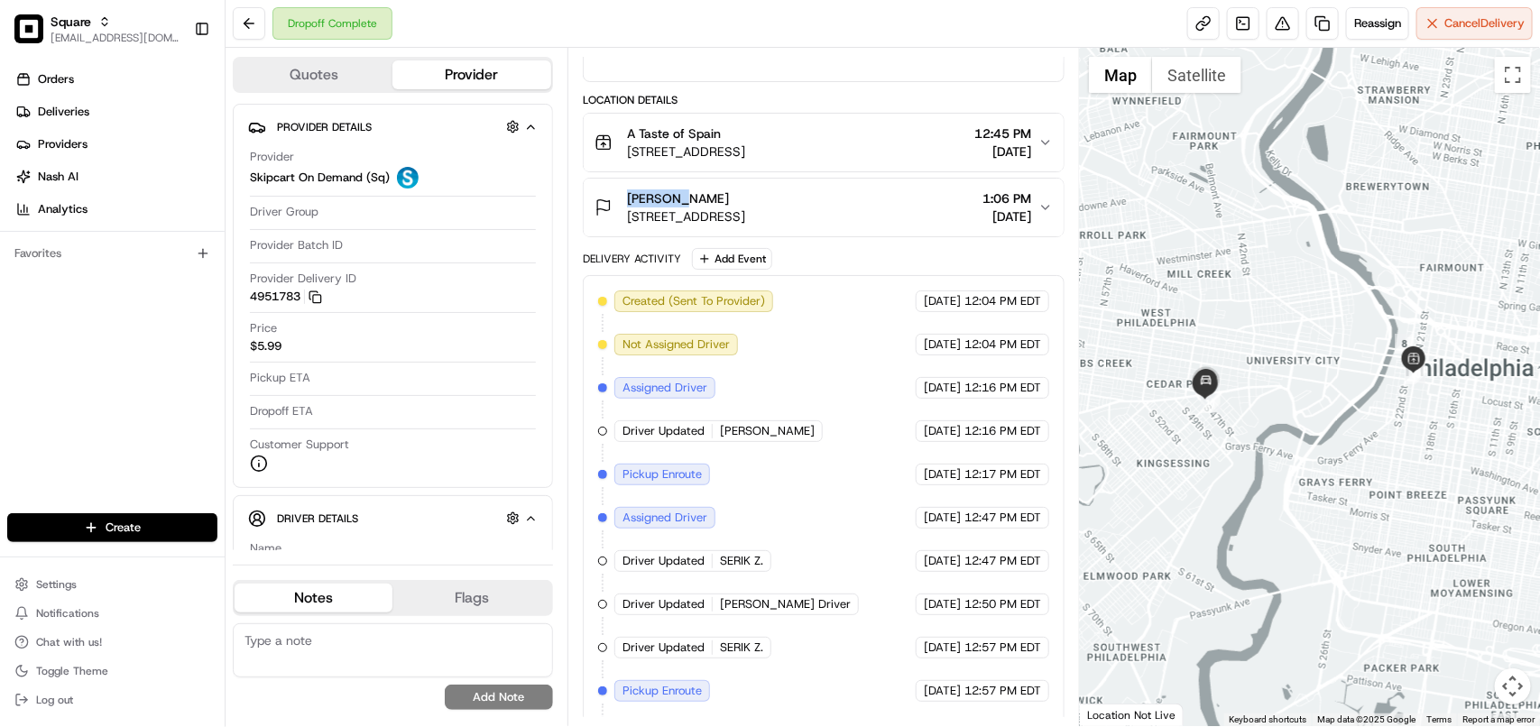
copy span "[PERSON_NAME]"
drag, startPoint x: 701, startPoint y: 201, endPoint x: 481, endPoint y: 84, distance: 249.3
click at [622, 195] on div "[PERSON_NAME] A [STREET_ADDRESS]" at bounding box center [669, 207] width 151 height 36
click at [253, 27] on button at bounding box center [249, 23] width 32 height 32
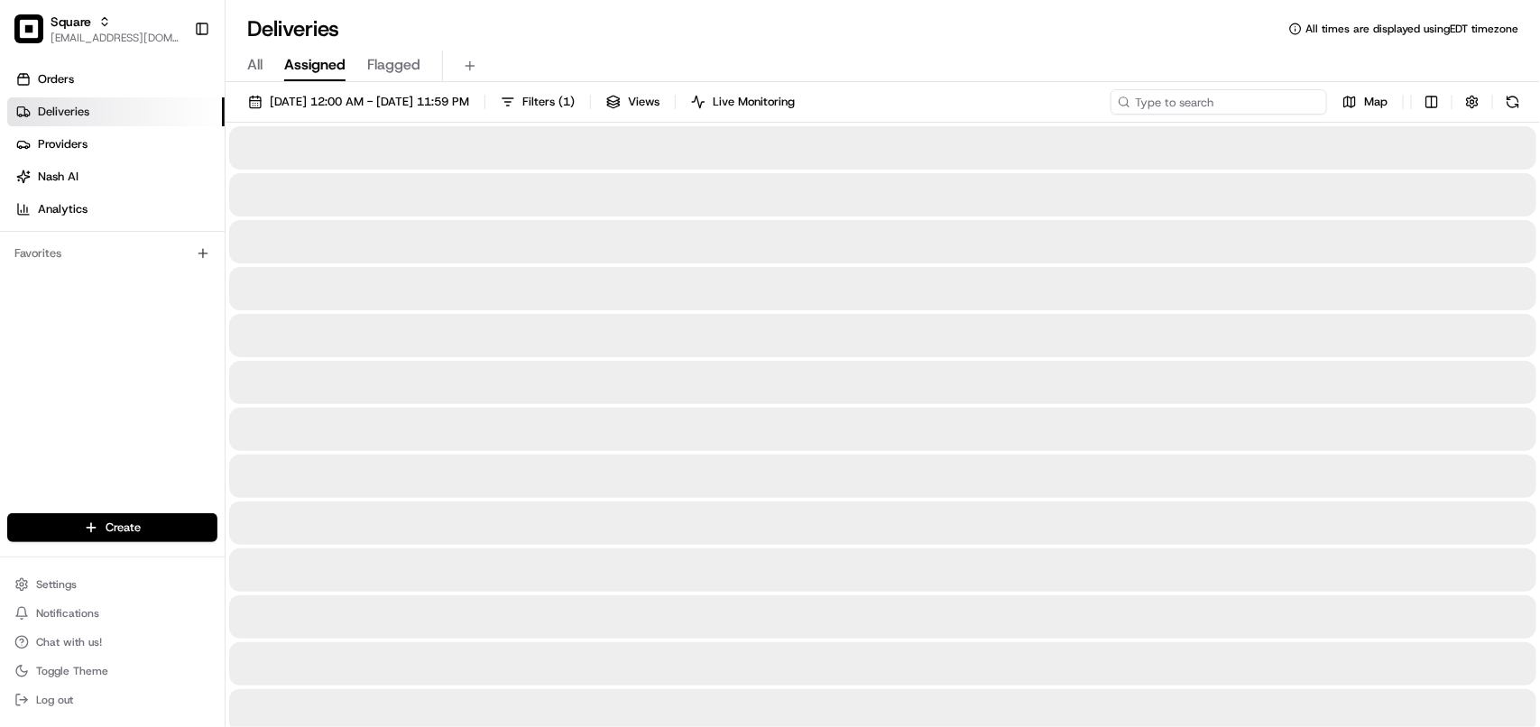
click at [1264, 106] on input at bounding box center [1218, 101] width 216 height 25
paste input "[PERSON_NAME]"
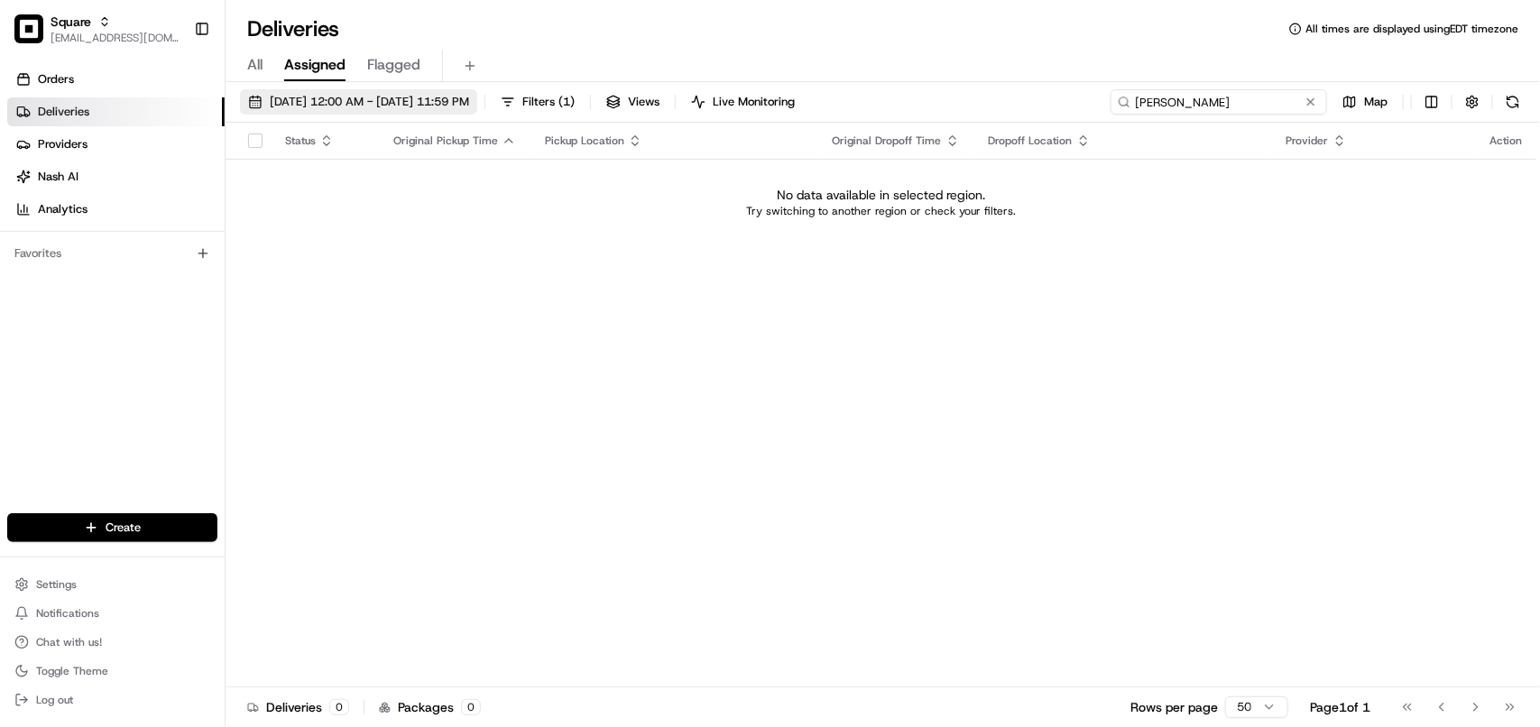
type input "[PERSON_NAME]"
click at [464, 95] on span "[DATE] 12:00 AM - [DATE] 11:59 PM" at bounding box center [369, 102] width 199 height 16
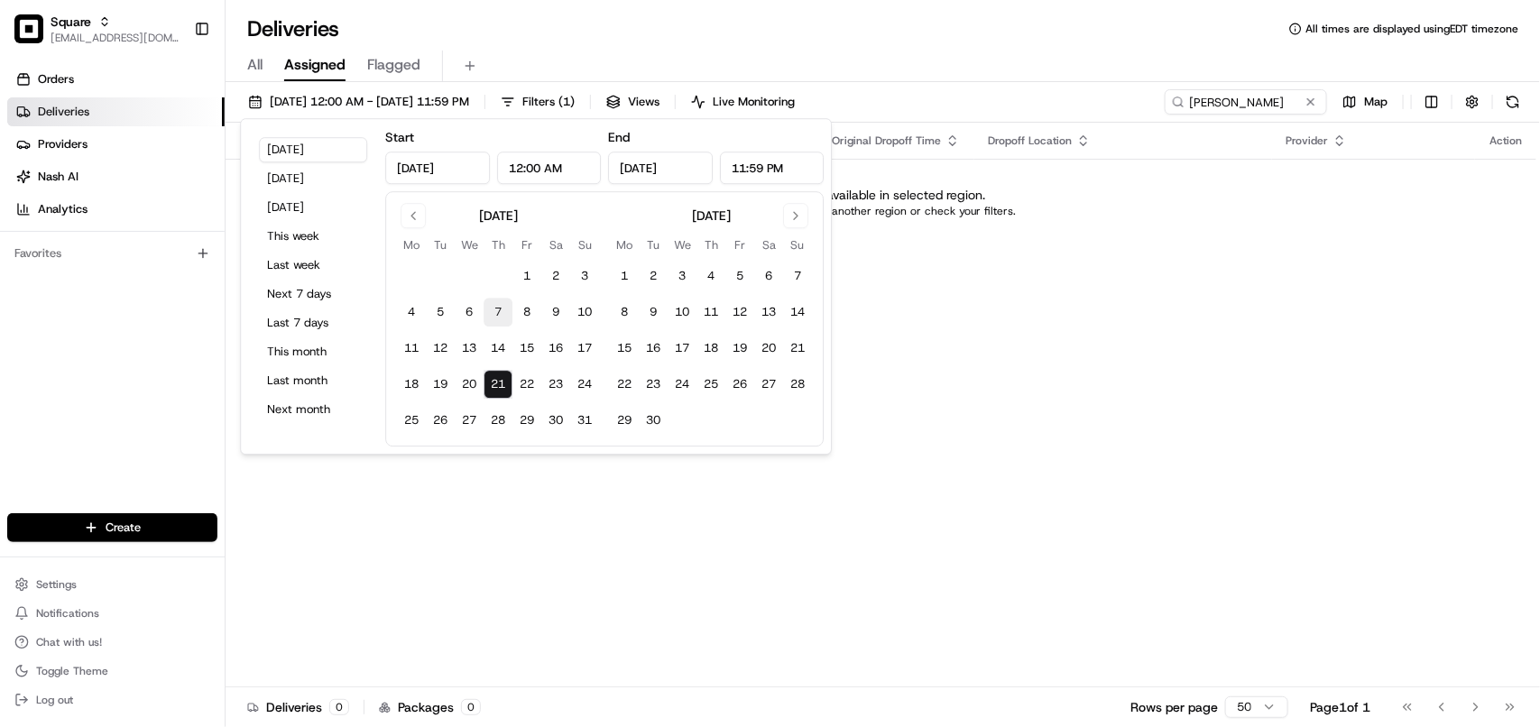
click at [492, 313] on button "7" at bounding box center [497, 312] width 29 height 29
type input "[DATE]"
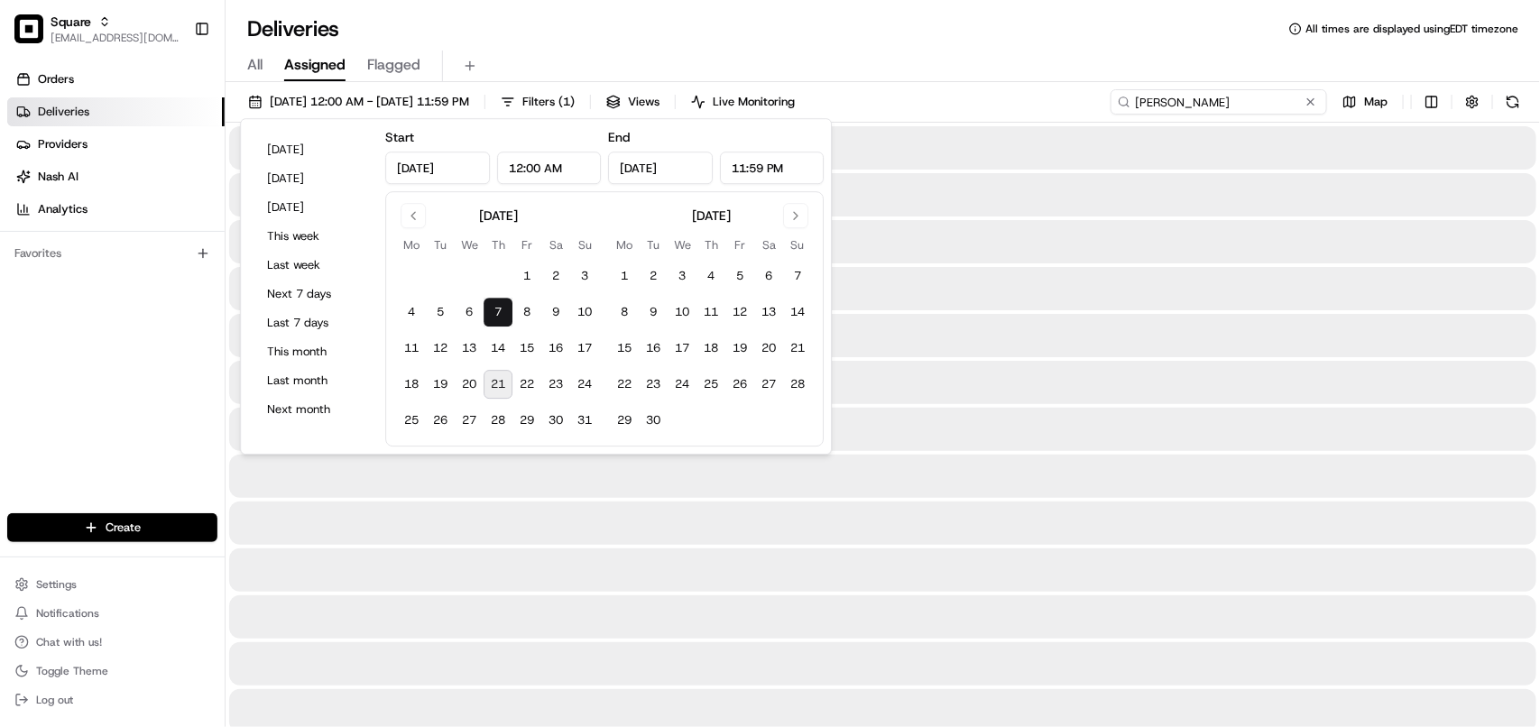
click at [1263, 105] on input "[PERSON_NAME]" at bounding box center [1218, 101] width 216 height 25
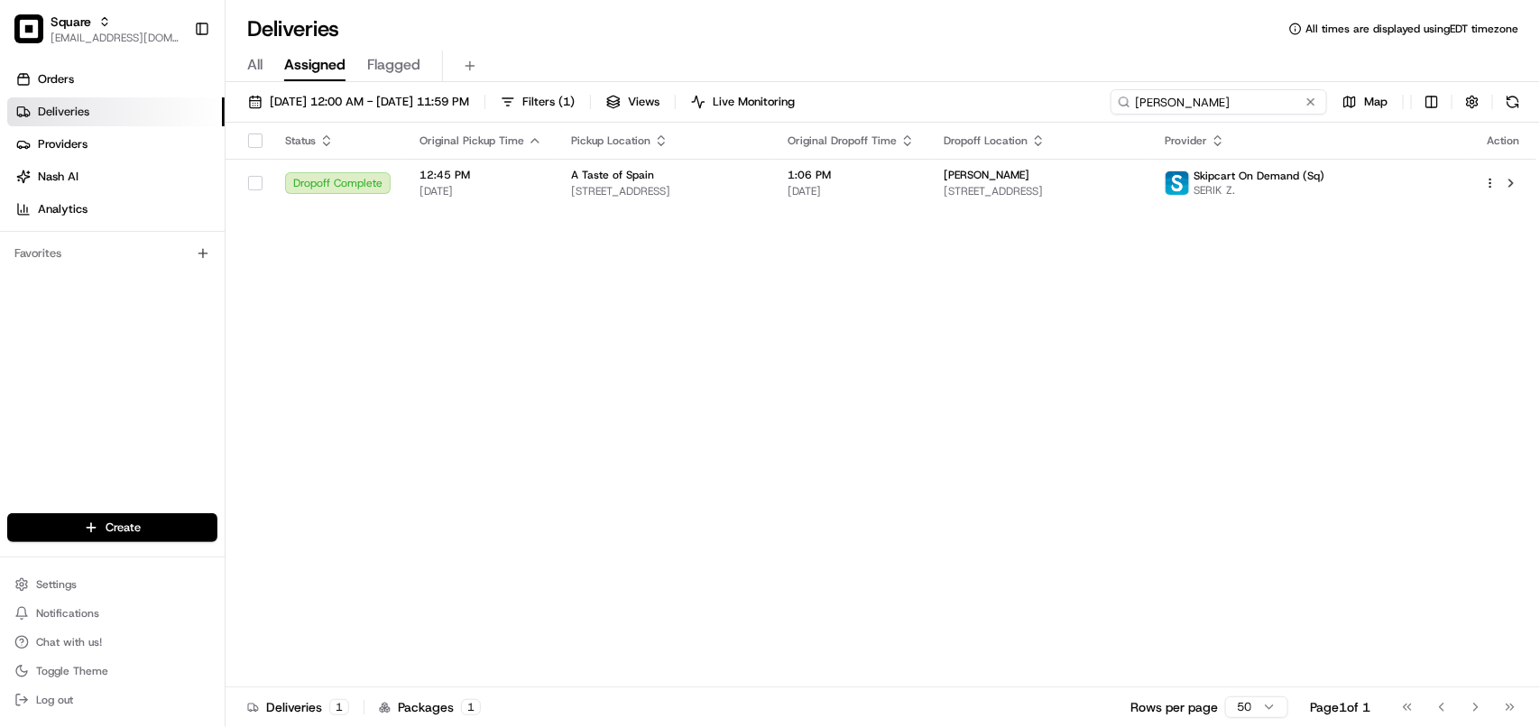
click at [1263, 106] on input "[PERSON_NAME]" at bounding box center [1218, 101] width 216 height 25
click at [1134, 203] on td "[PERSON_NAME] A [STREET_ADDRESS]" at bounding box center [1039, 183] width 221 height 49
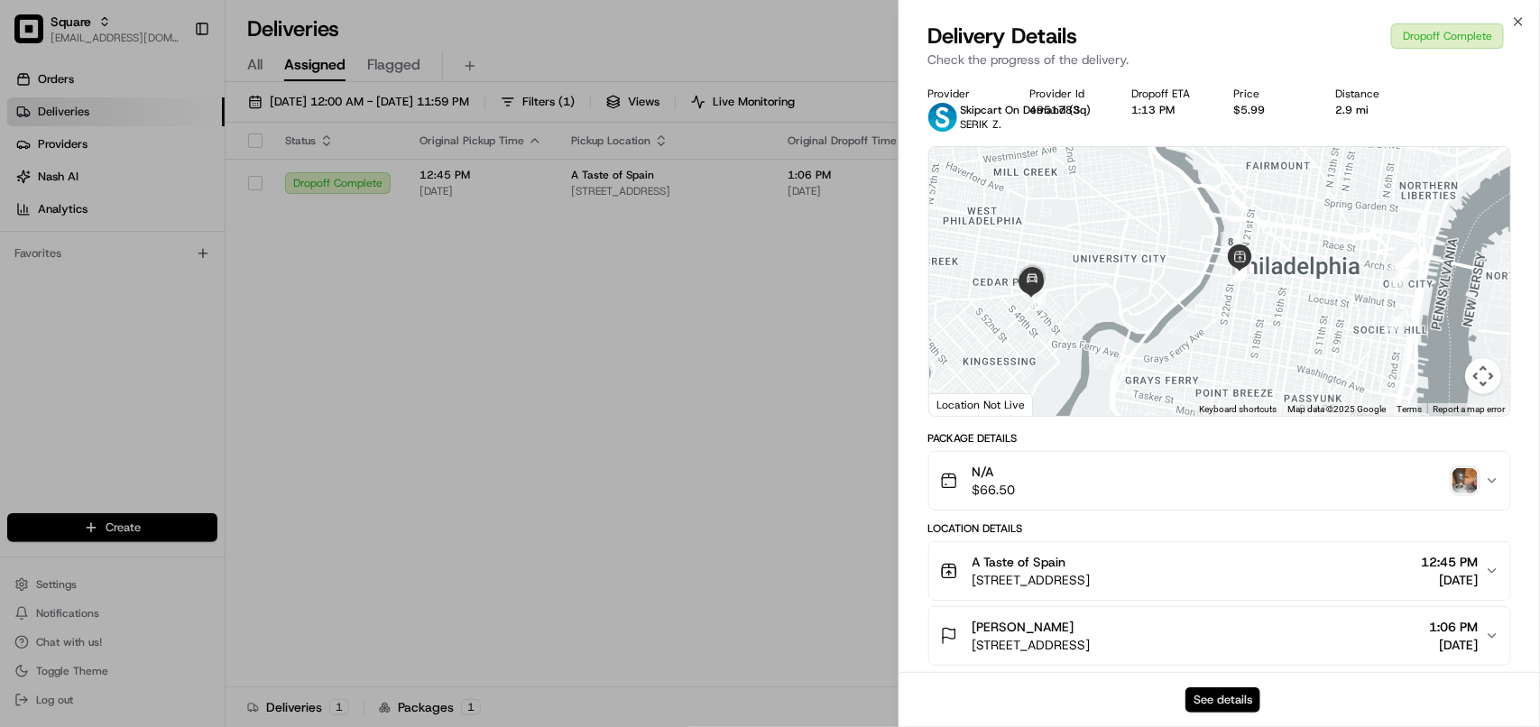
click at [1210, 703] on button "See details" at bounding box center [1222, 699] width 75 height 25
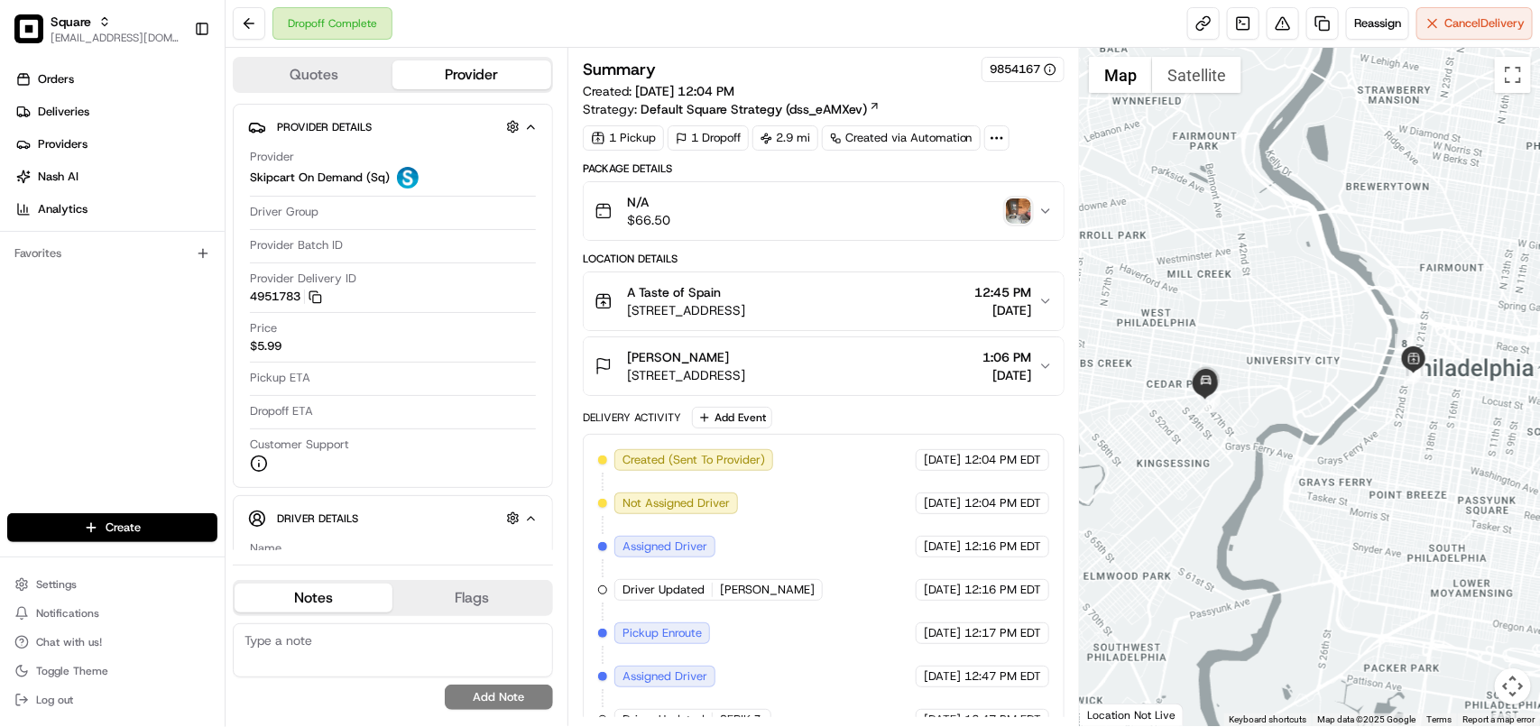
click at [407, 666] on textarea at bounding box center [393, 650] width 320 height 54
paste textarea "**Caller Information: Merchant **Reason for calling: Delivery information **Res…"
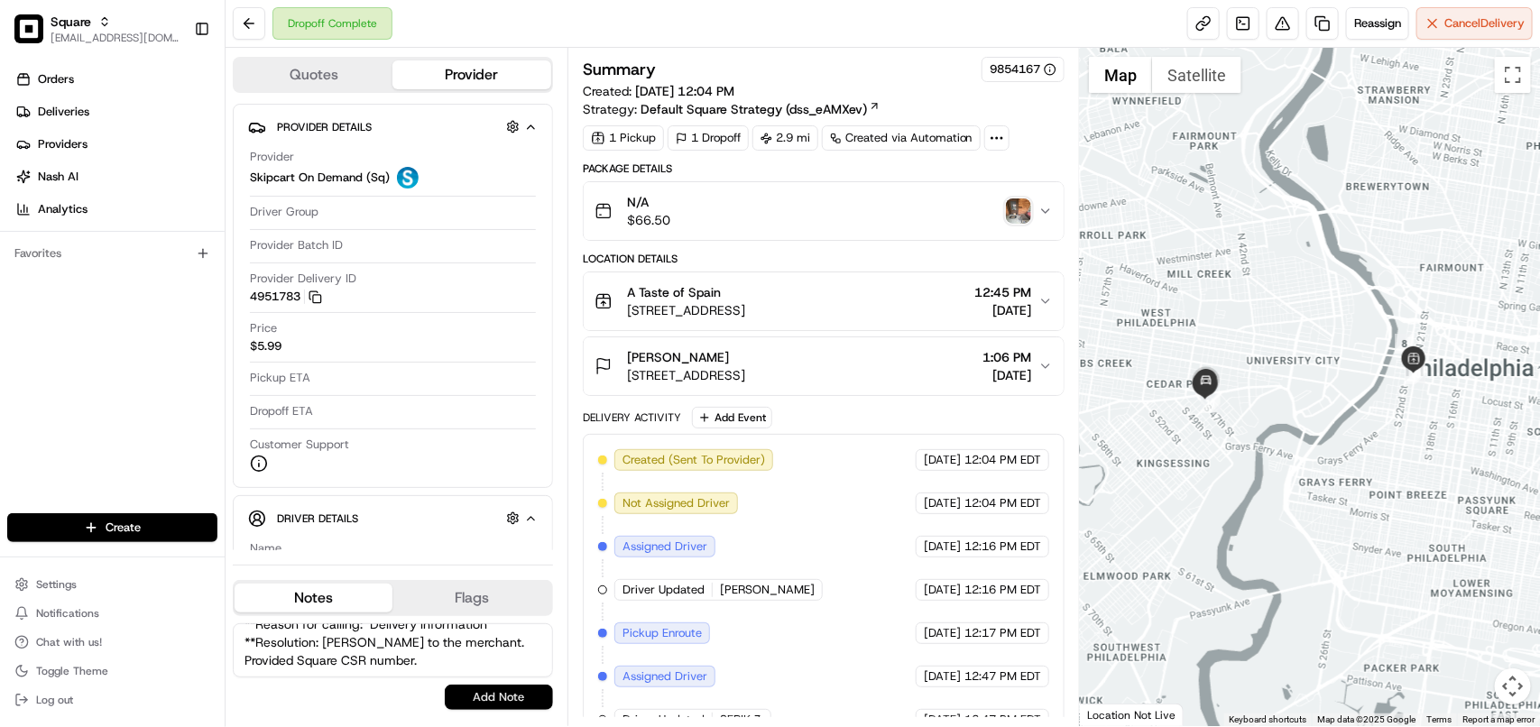
type textarea "**Caller Information: Merchant **Reason for calling: Delivery information **Res…"
click at [489, 709] on button "Add Note" at bounding box center [499, 697] width 108 height 25
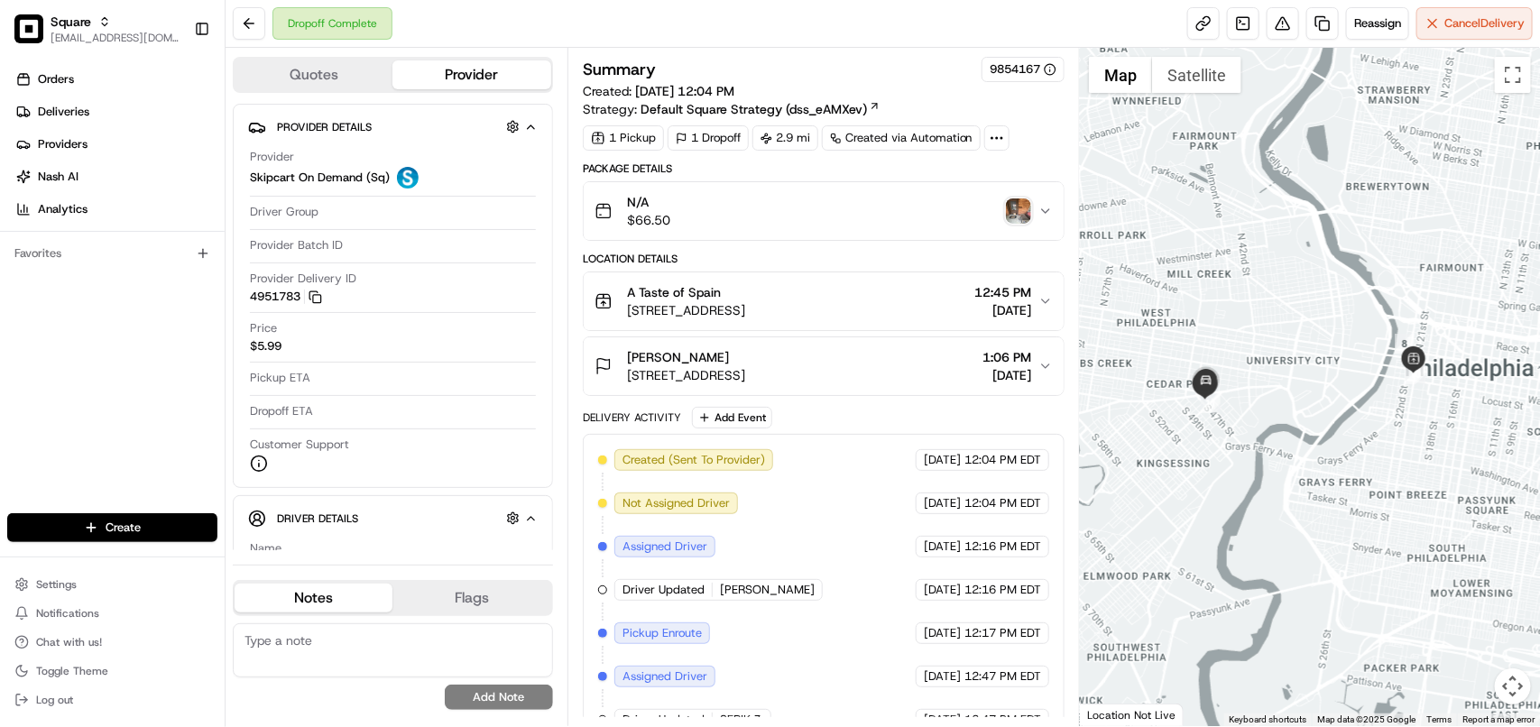
scroll to position [0, 0]
